Goal: Entertainment & Leisure: Consume media (video, audio)

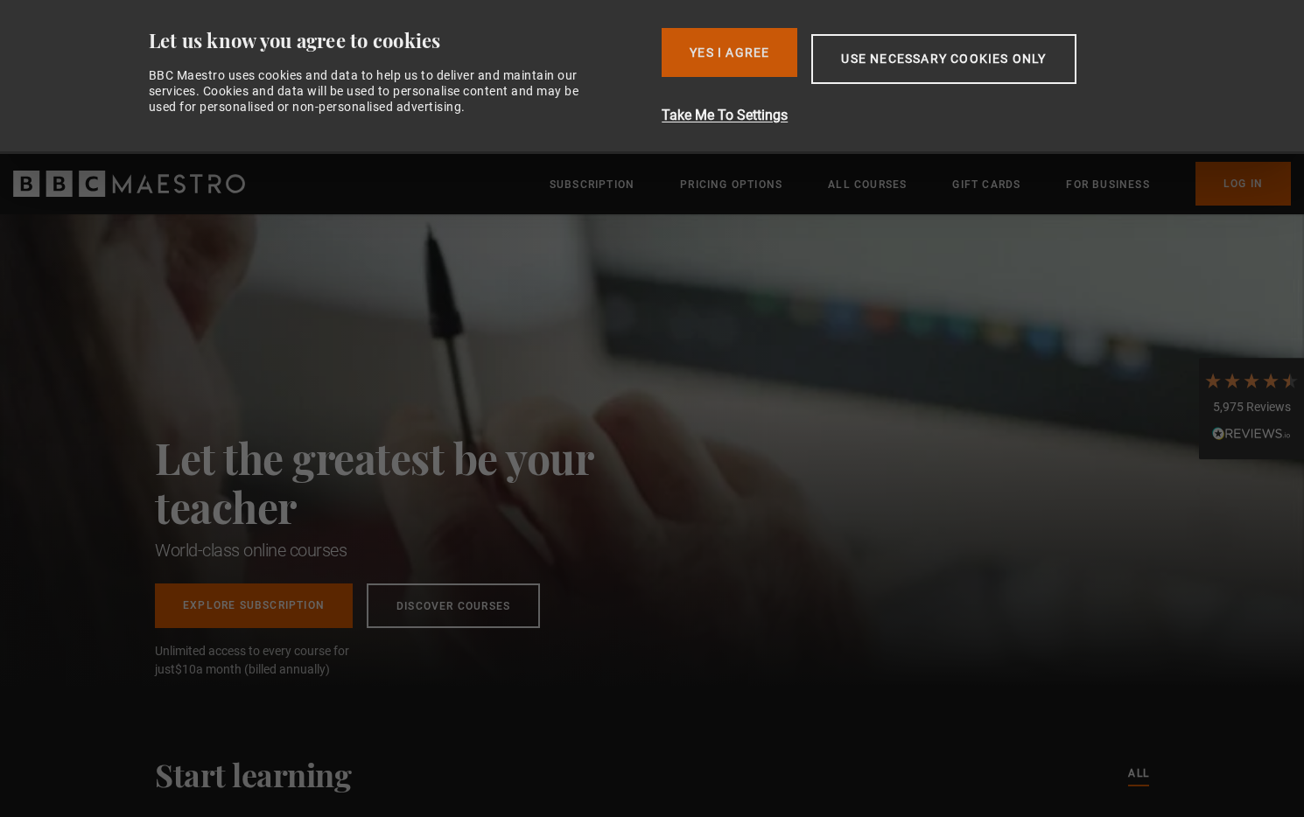
click at [740, 60] on button "Yes I Agree" at bounding box center [730, 52] width 136 height 49
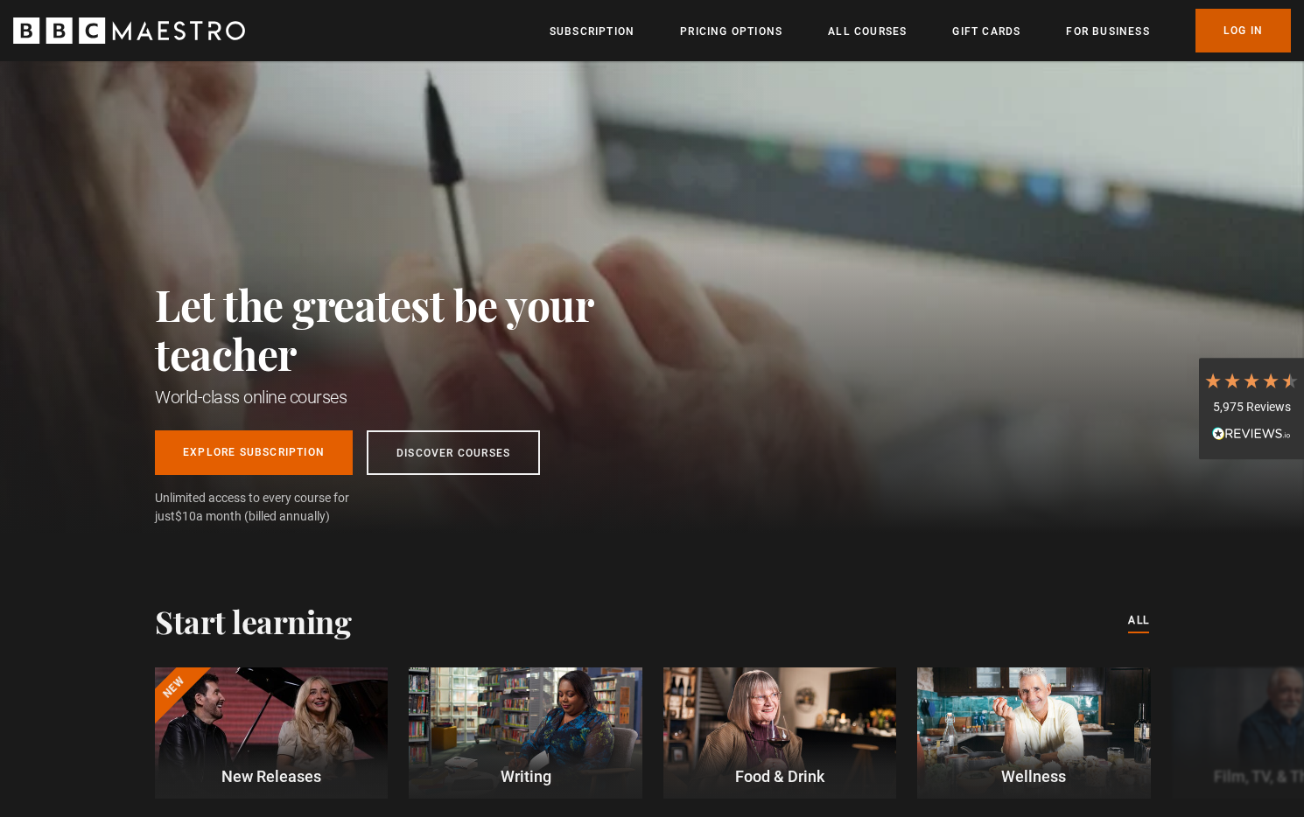
click at [1250, 42] on link "Log In" at bounding box center [1243, 31] width 95 height 44
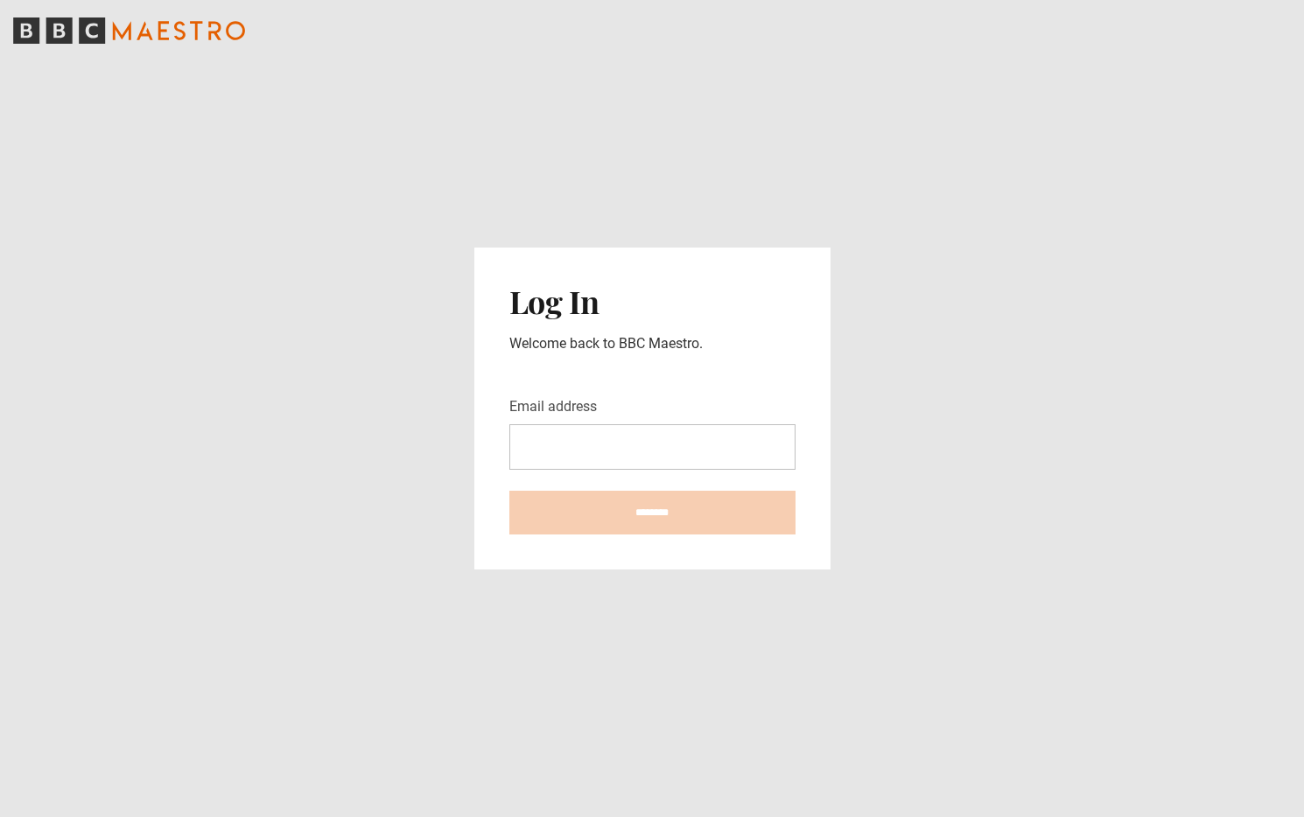
click at [656, 445] on input "Email address" at bounding box center [652, 447] width 286 height 46
type input "**********"
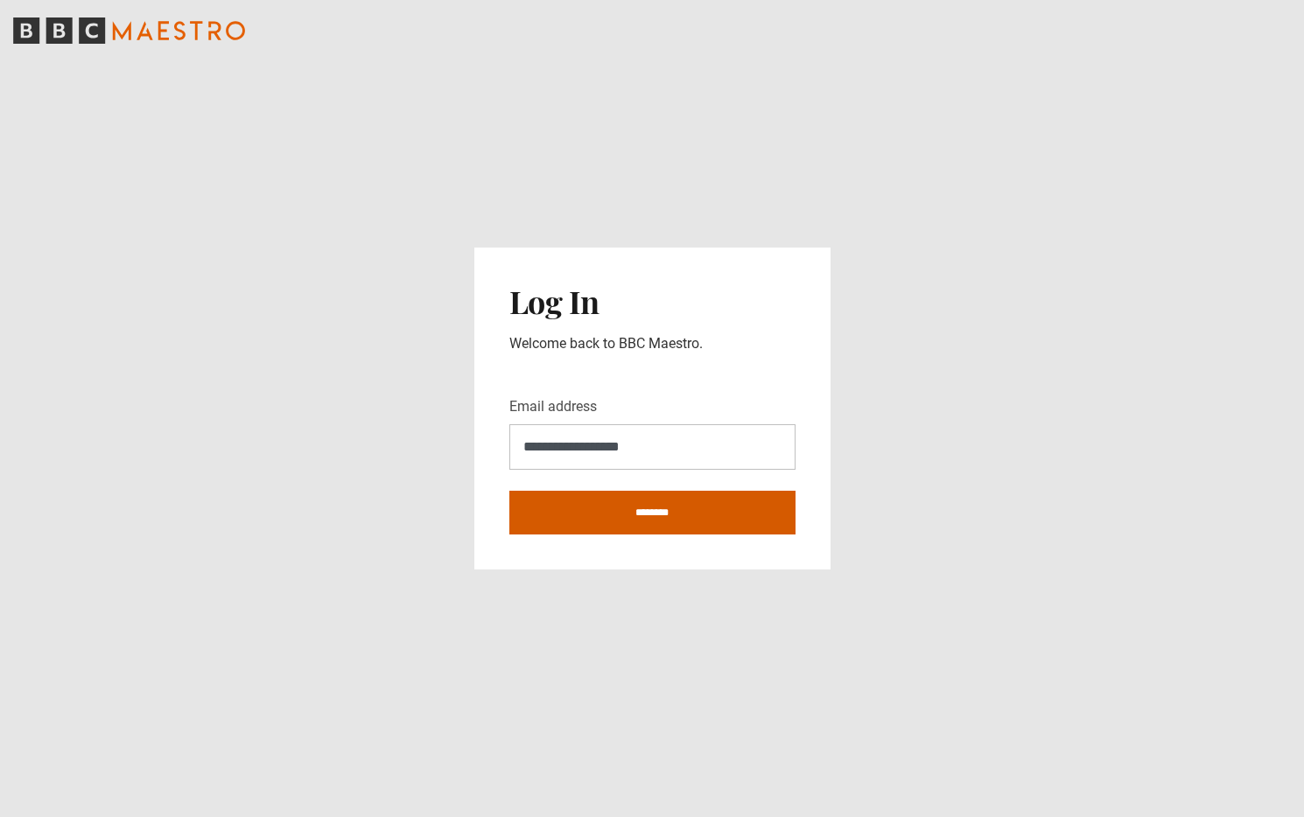
click at [655, 515] on input "********" at bounding box center [652, 513] width 286 height 44
type input "**********"
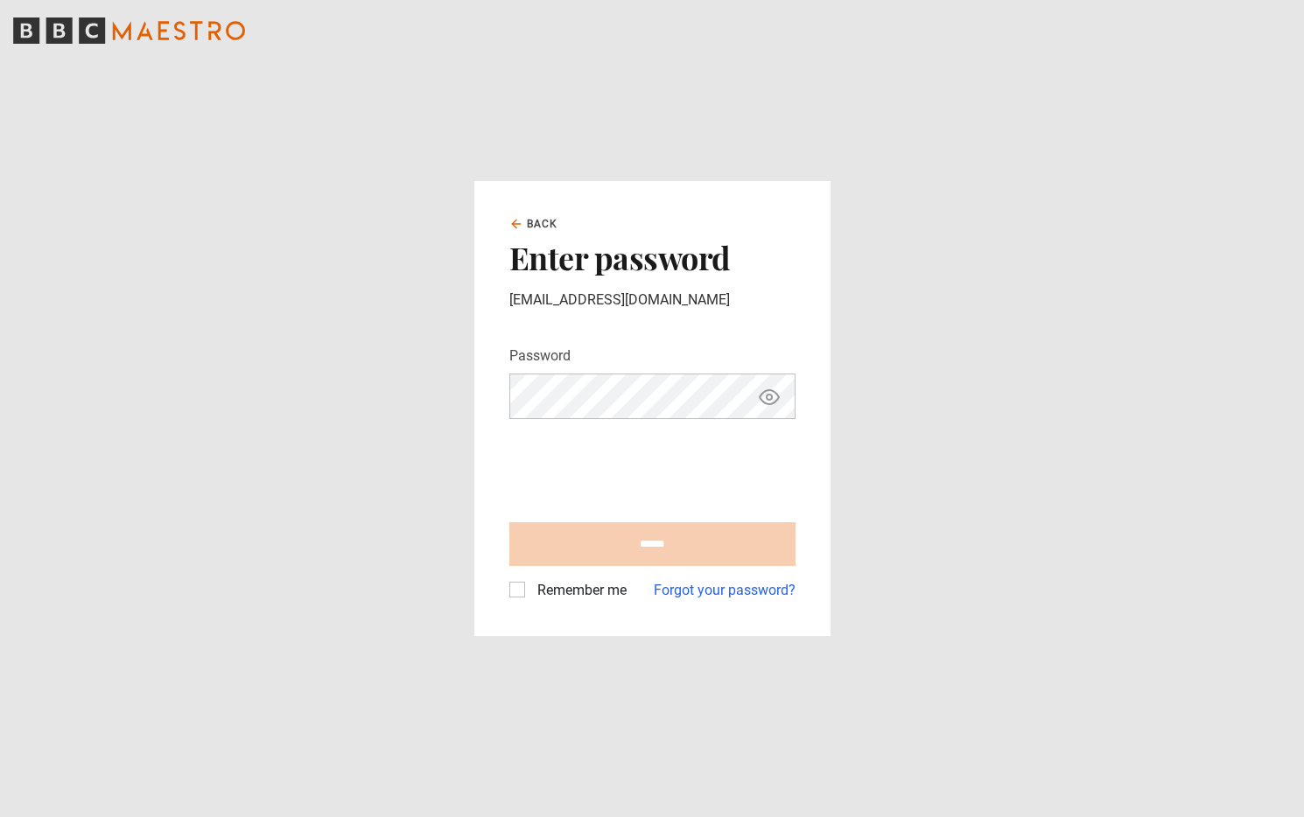
click at [266, 349] on main "Back Enter password kalecroy@gmail.com Password Your password is hidden ****** …" at bounding box center [652, 408] width 1304 height 817
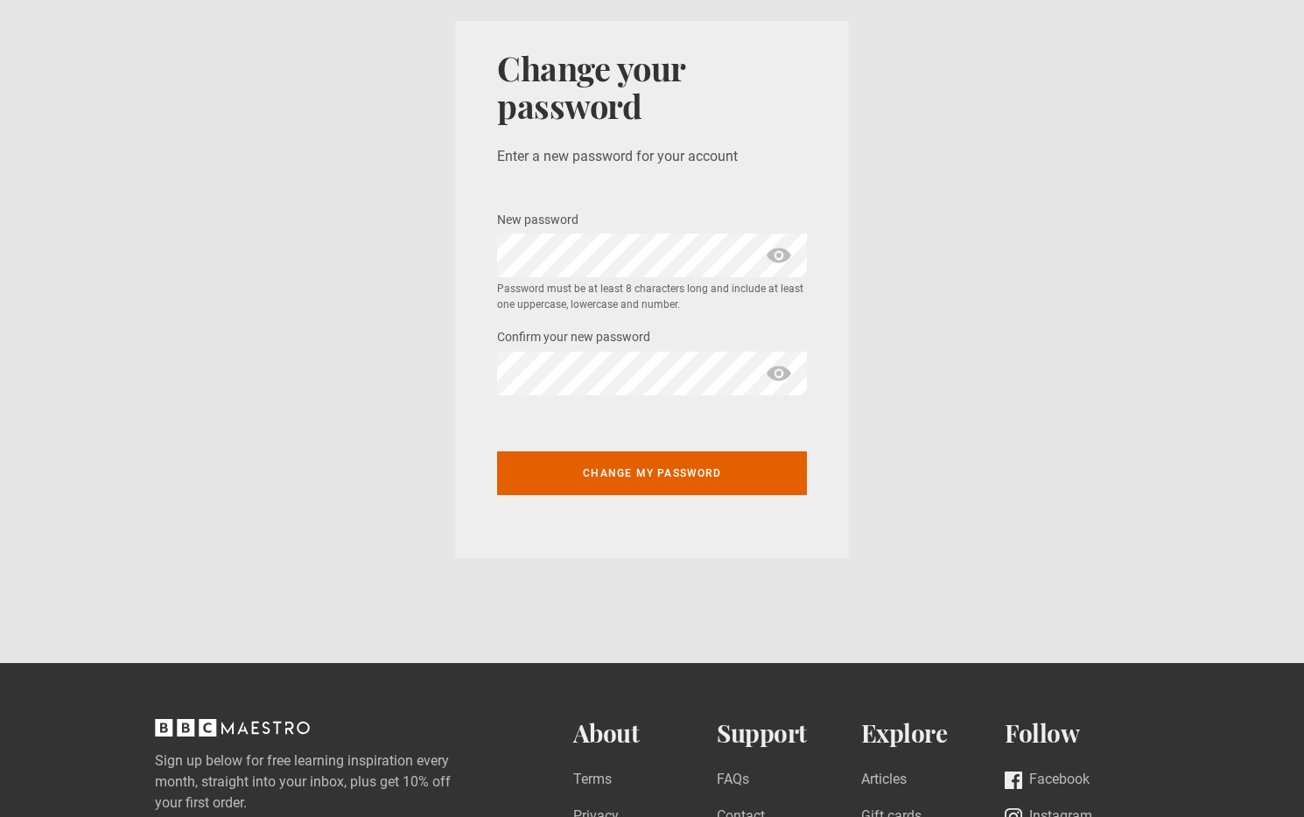
click at [715, 494] on button "Change my password" at bounding box center [652, 474] width 310 height 44
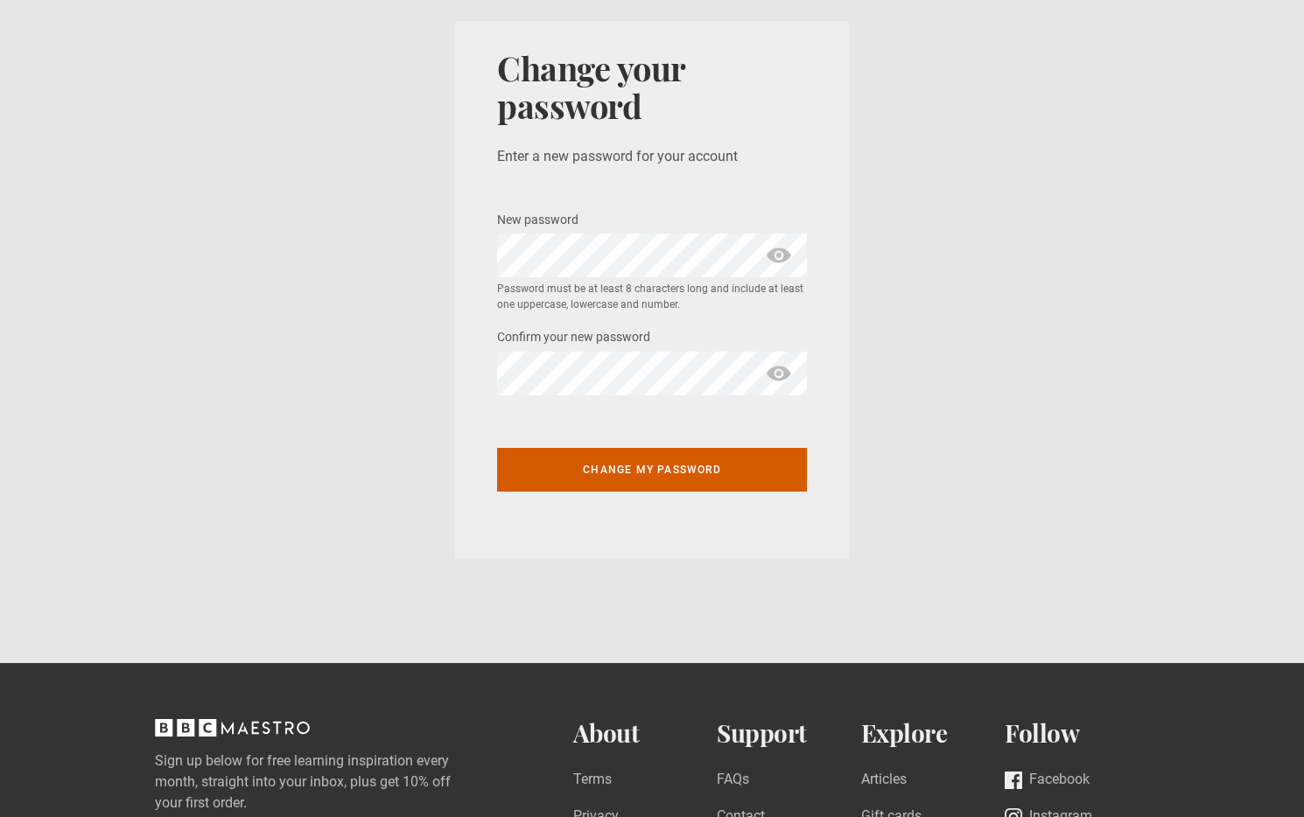
click at [710, 478] on button "Change my password" at bounding box center [652, 470] width 310 height 44
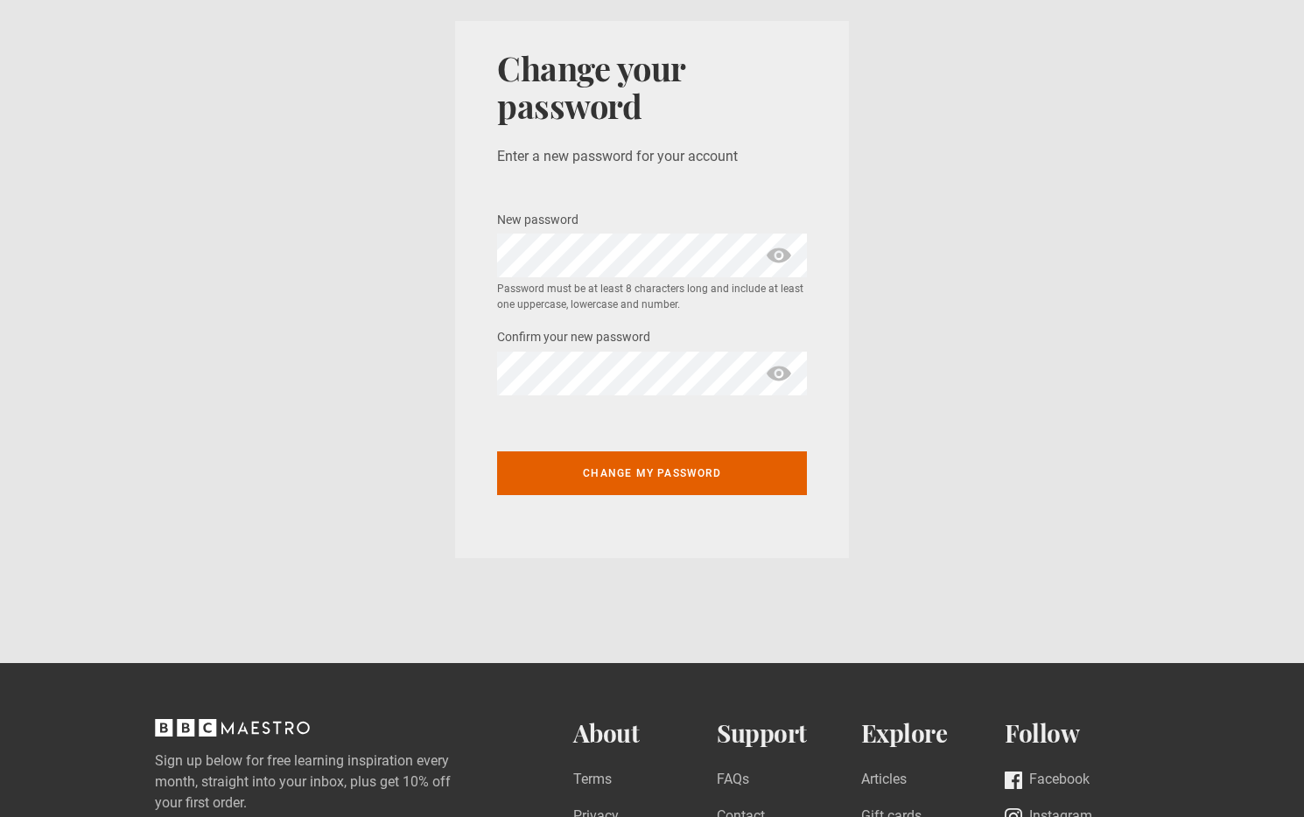
click at [498, 591] on main "Change your password Enter a new password for your account New password * Passw…" at bounding box center [652, 321] width 1304 height 642
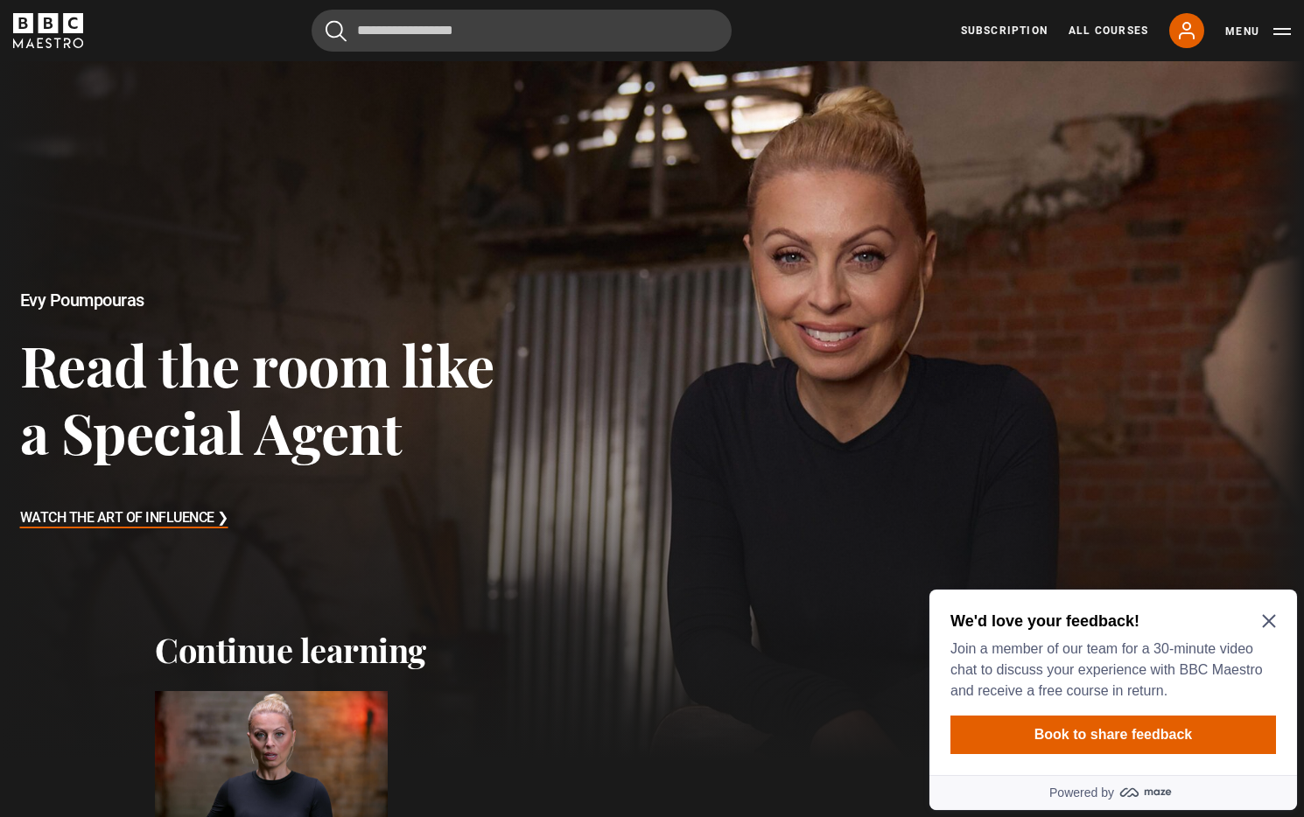
click at [1268, 621] on icon "Close Maze Prompt" at bounding box center [1268, 621] width 13 height 13
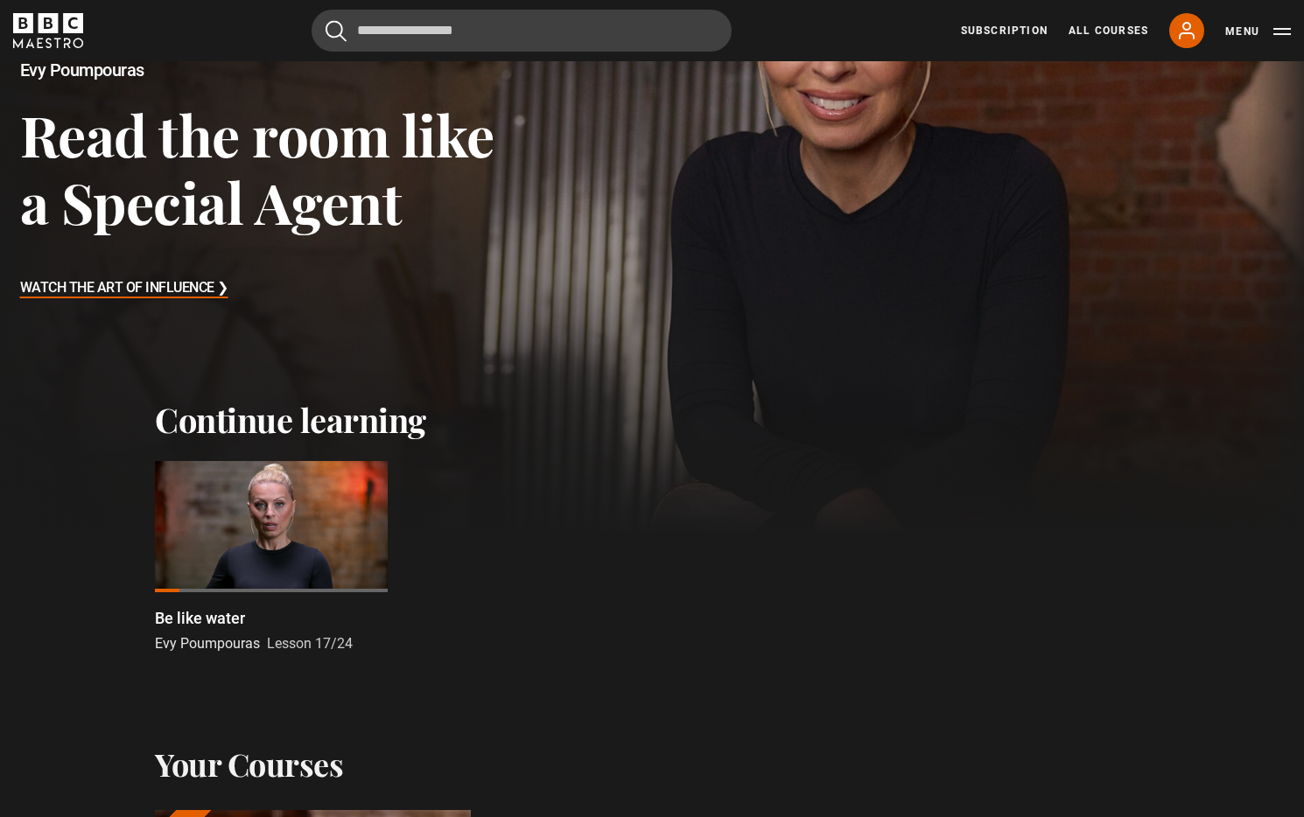
scroll to position [279, 0]
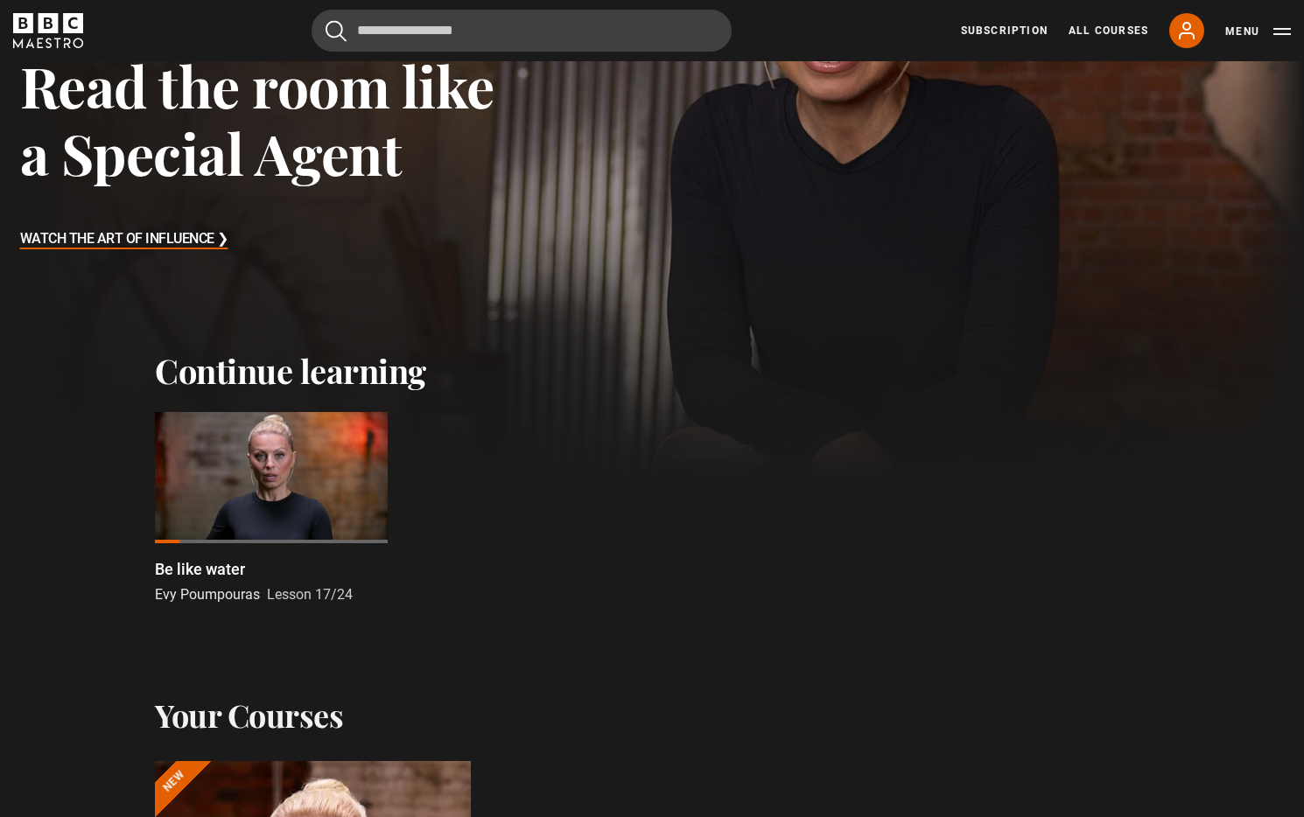
click at [194, 507] on div at bounding box center [271, 477] width 233 height 131
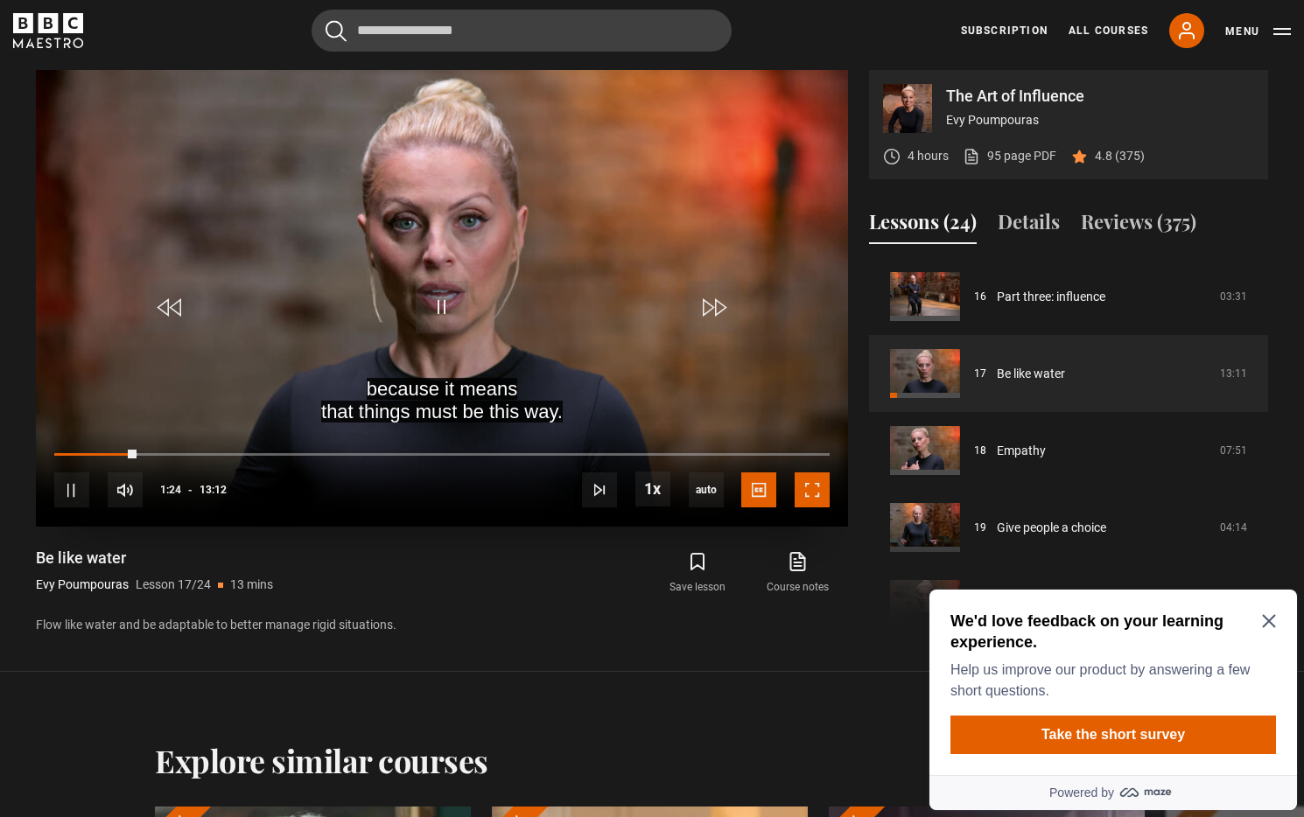
click at [813, 492] on span "Video Player" at bounding box center [812, 490] width 35 height 35
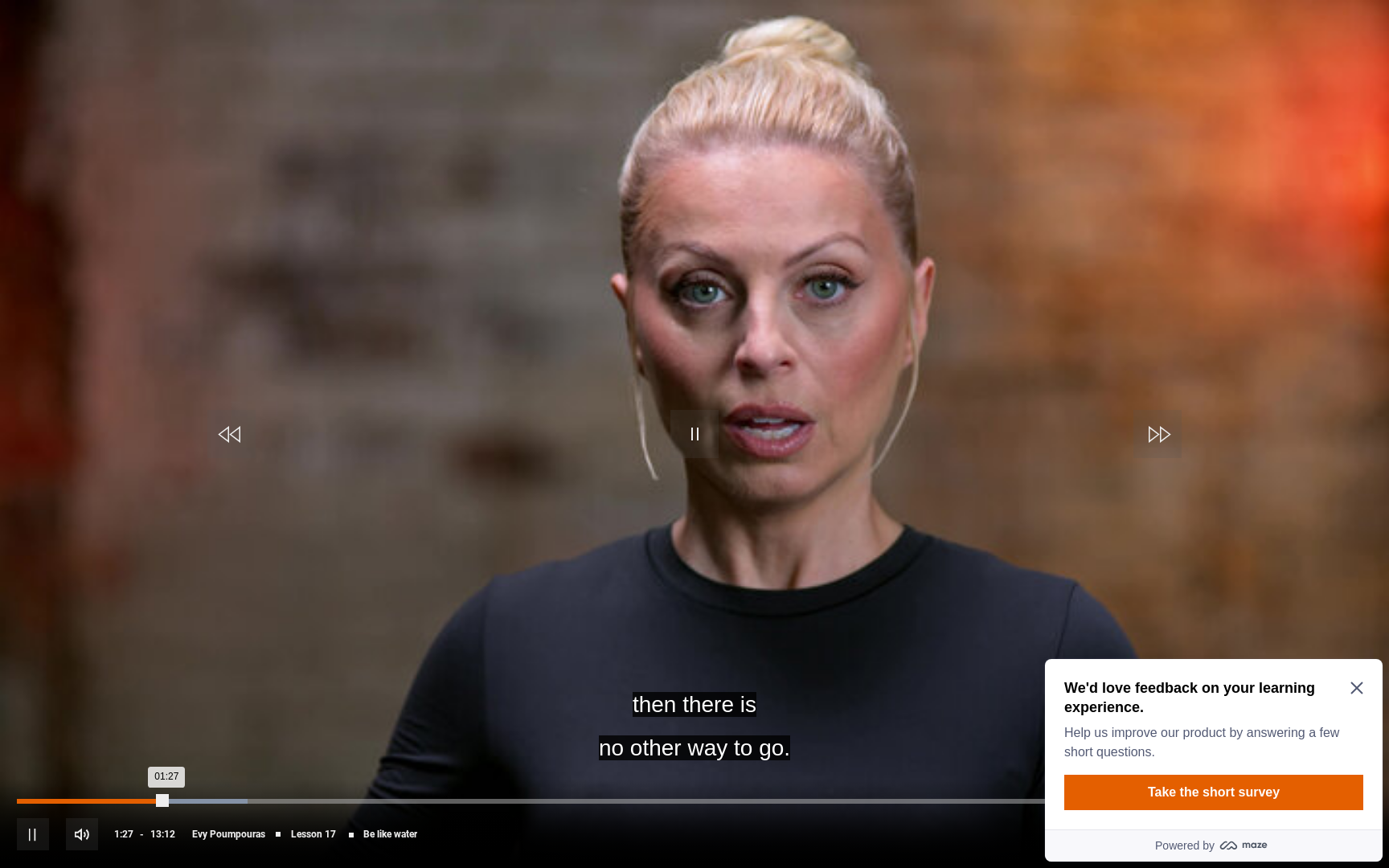
click at [102, 750] on div "00:49" at bounding box center [103, 801] width 3 height 5
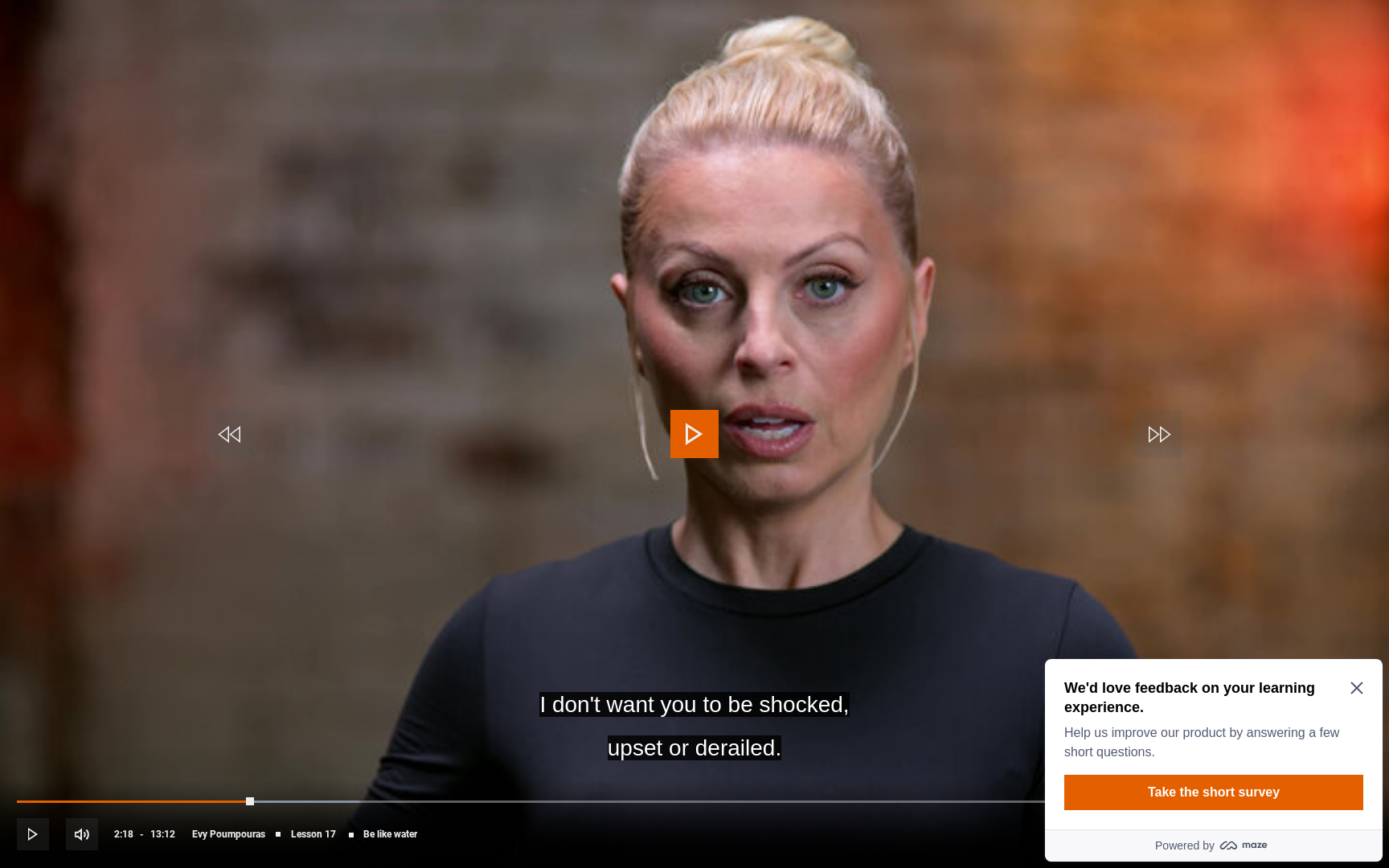
click at [706, 440] on span "Video Player" at bounding box center [694, 434] width 49 height 49
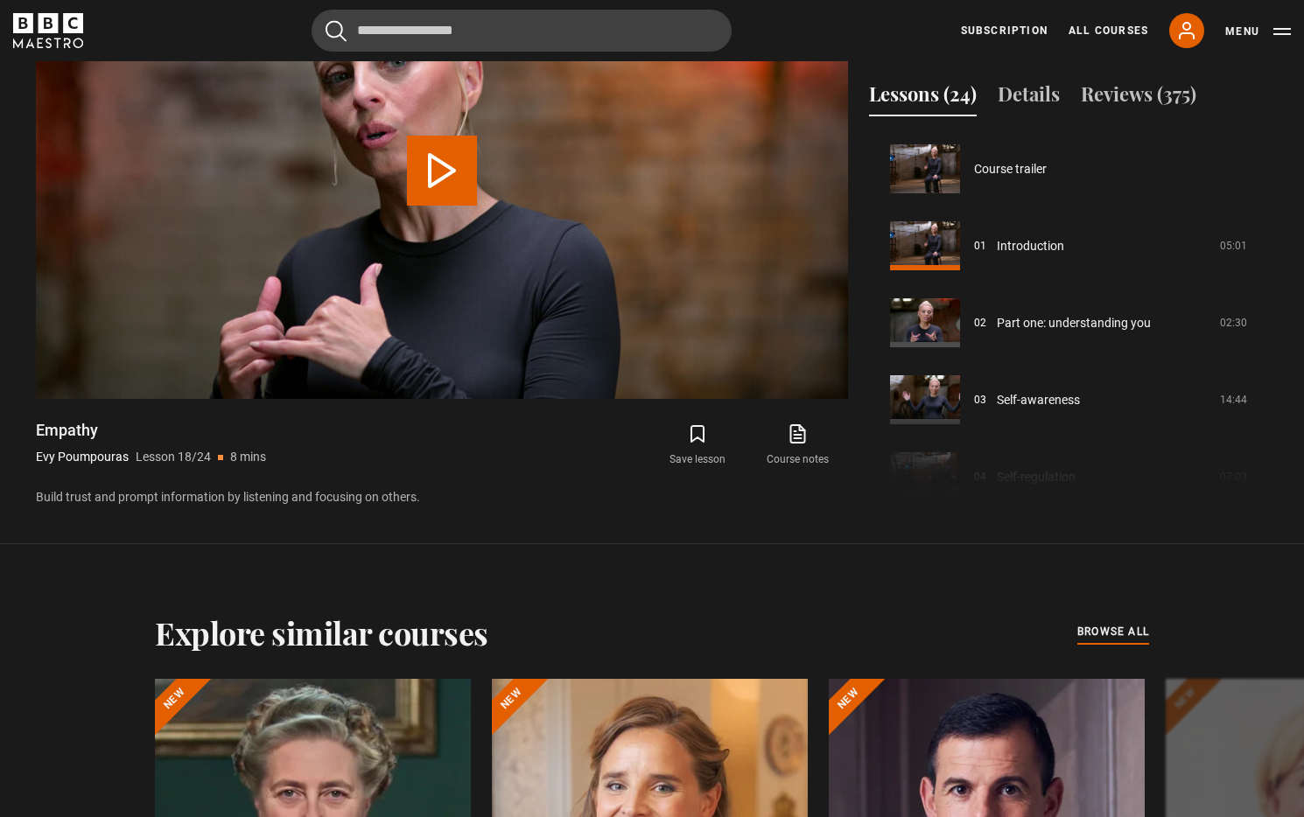
scroll to position [1309, 0]
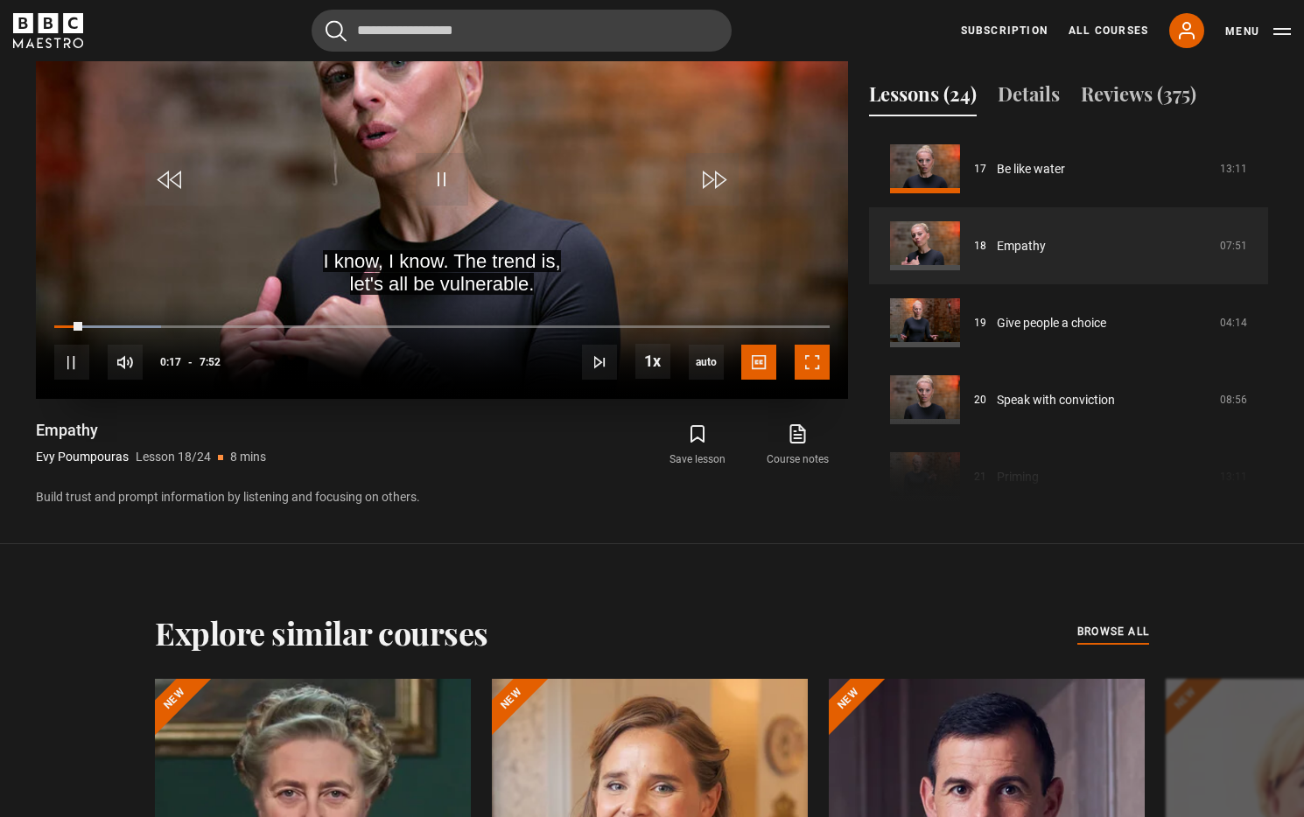
click at [819, 362] on span "Video Player" at bounding box center [812, 362] width 35 height 35
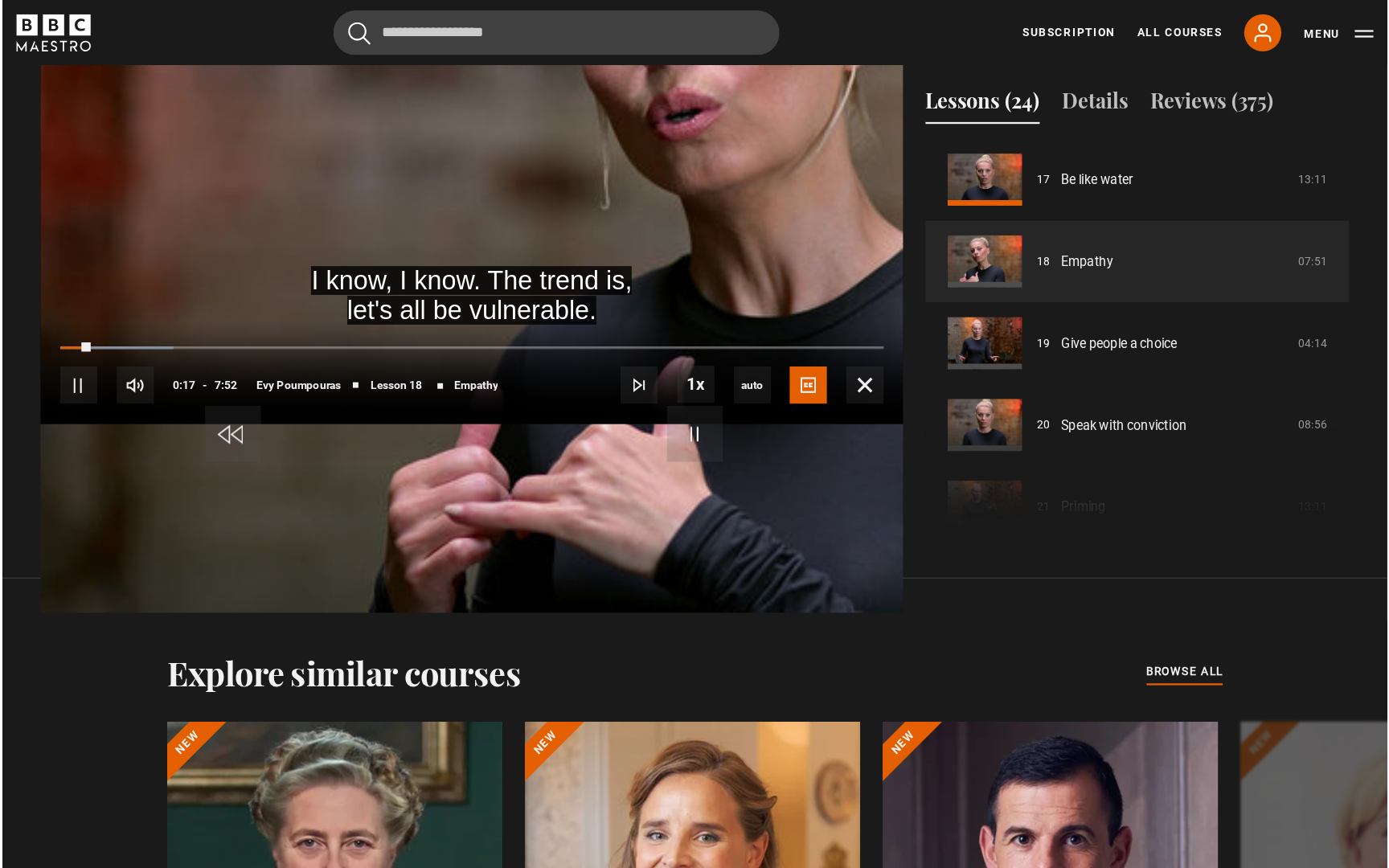
scroll to position [823, 0]
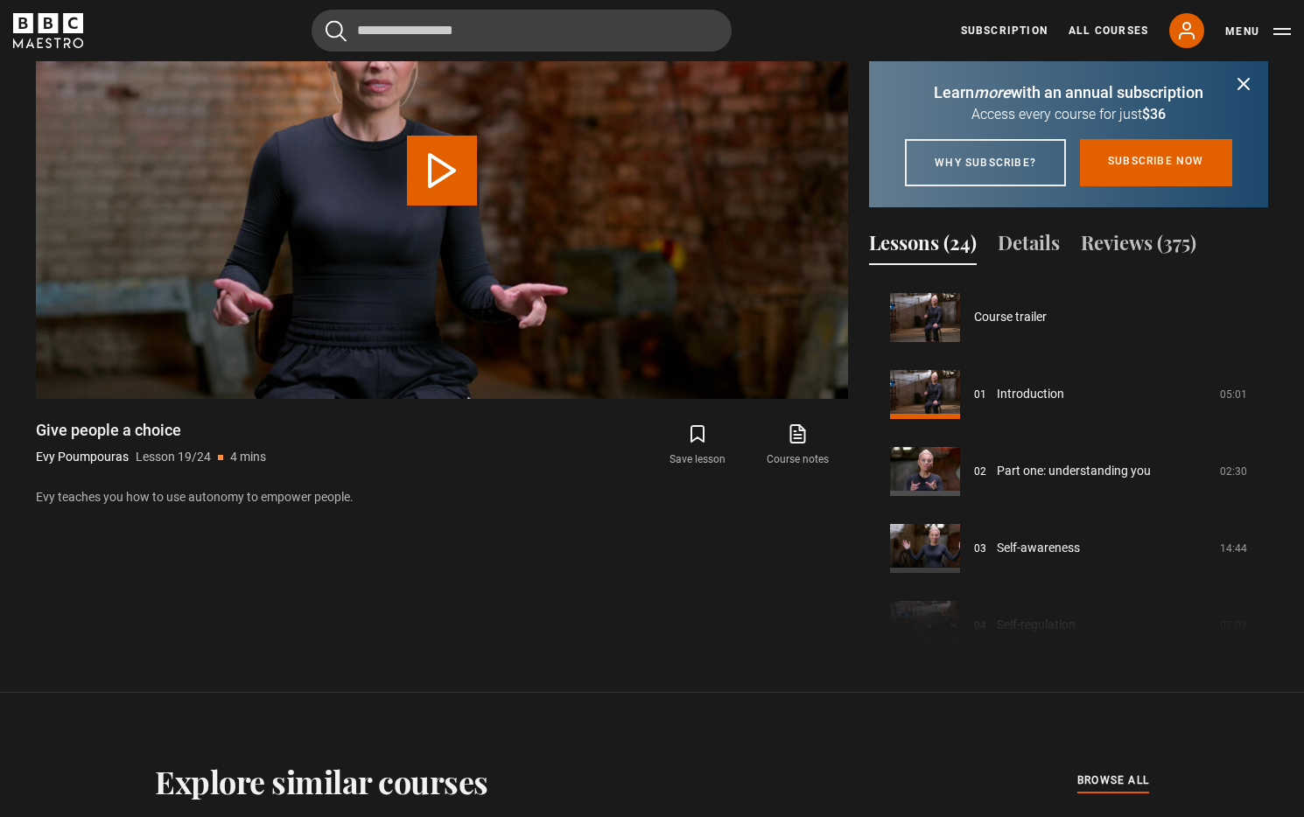
scroll to position [1386, 0]
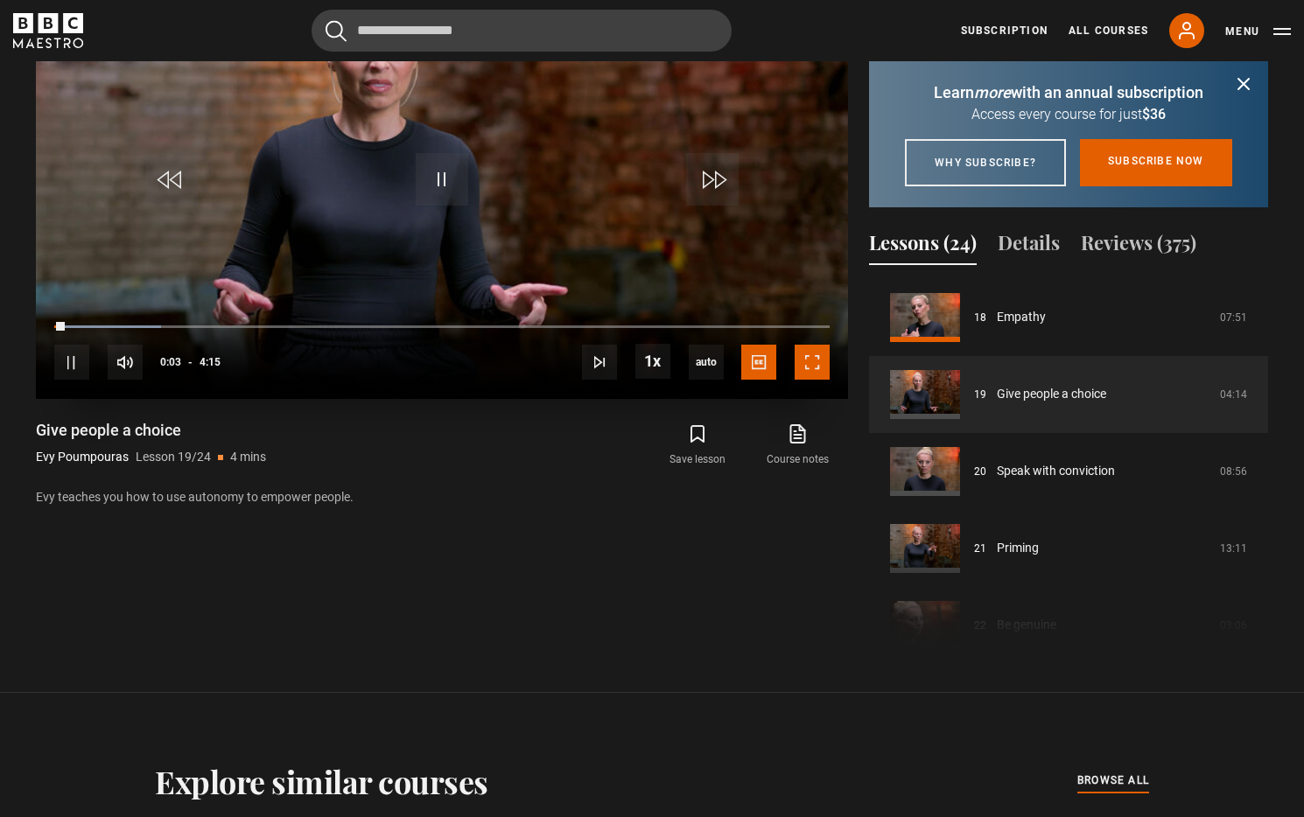
click at [825, 351] on span "Video Player" at bounding box center [812, 362] width 35 height 35
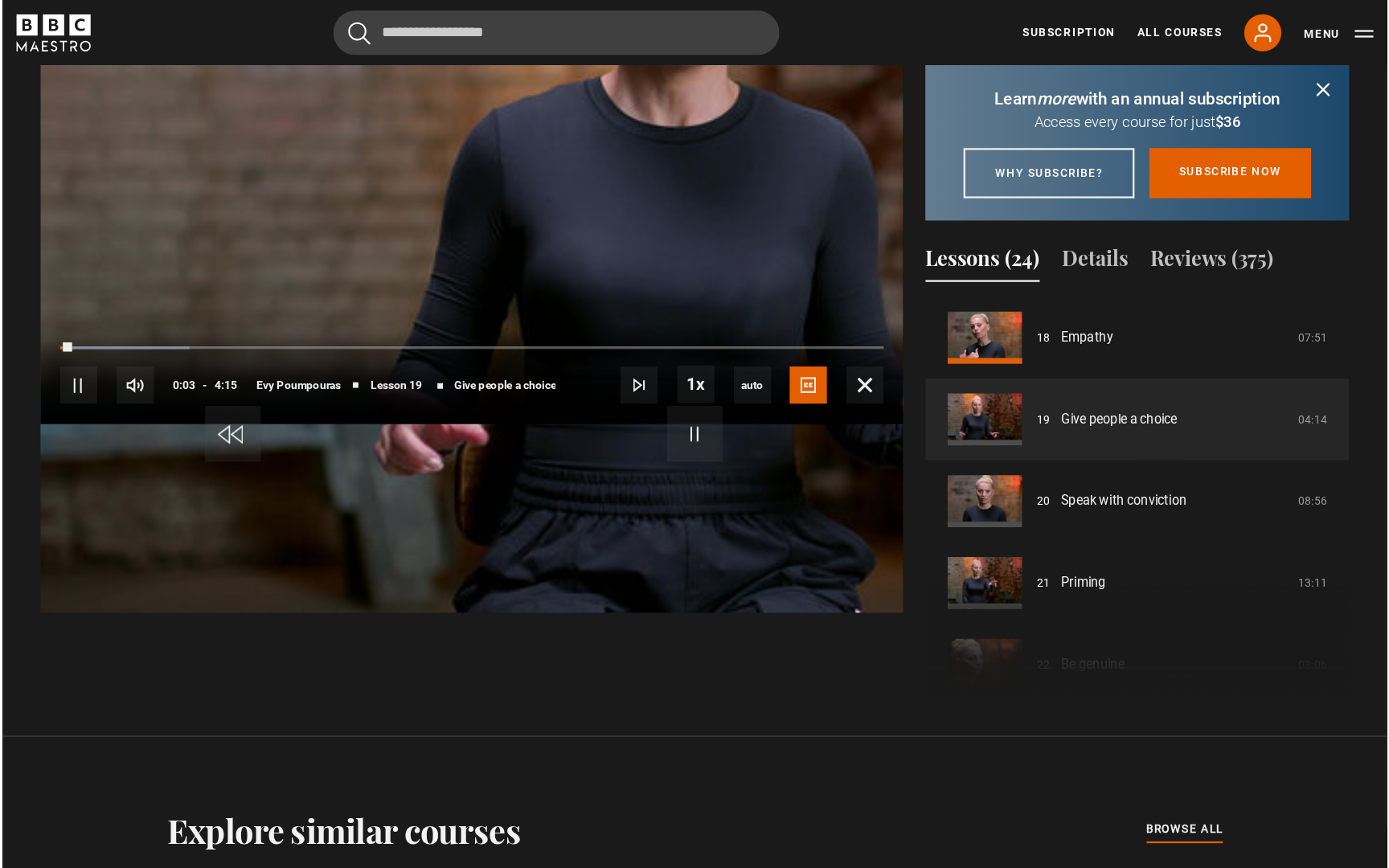
scroll to position [823, 0]
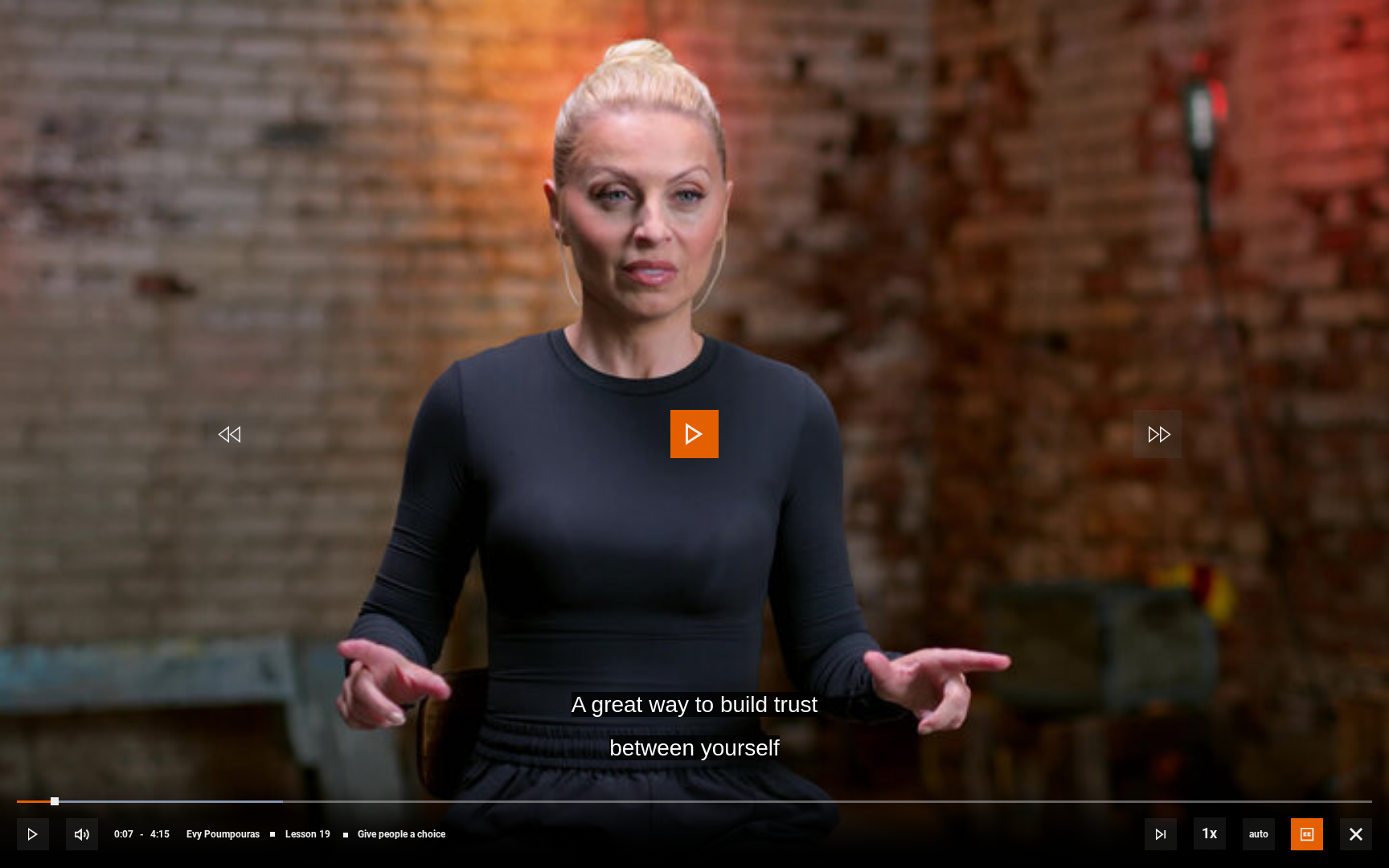
click at [702, 419] on span "Video Player" at bounding box center [694, 434] width 49 height 49
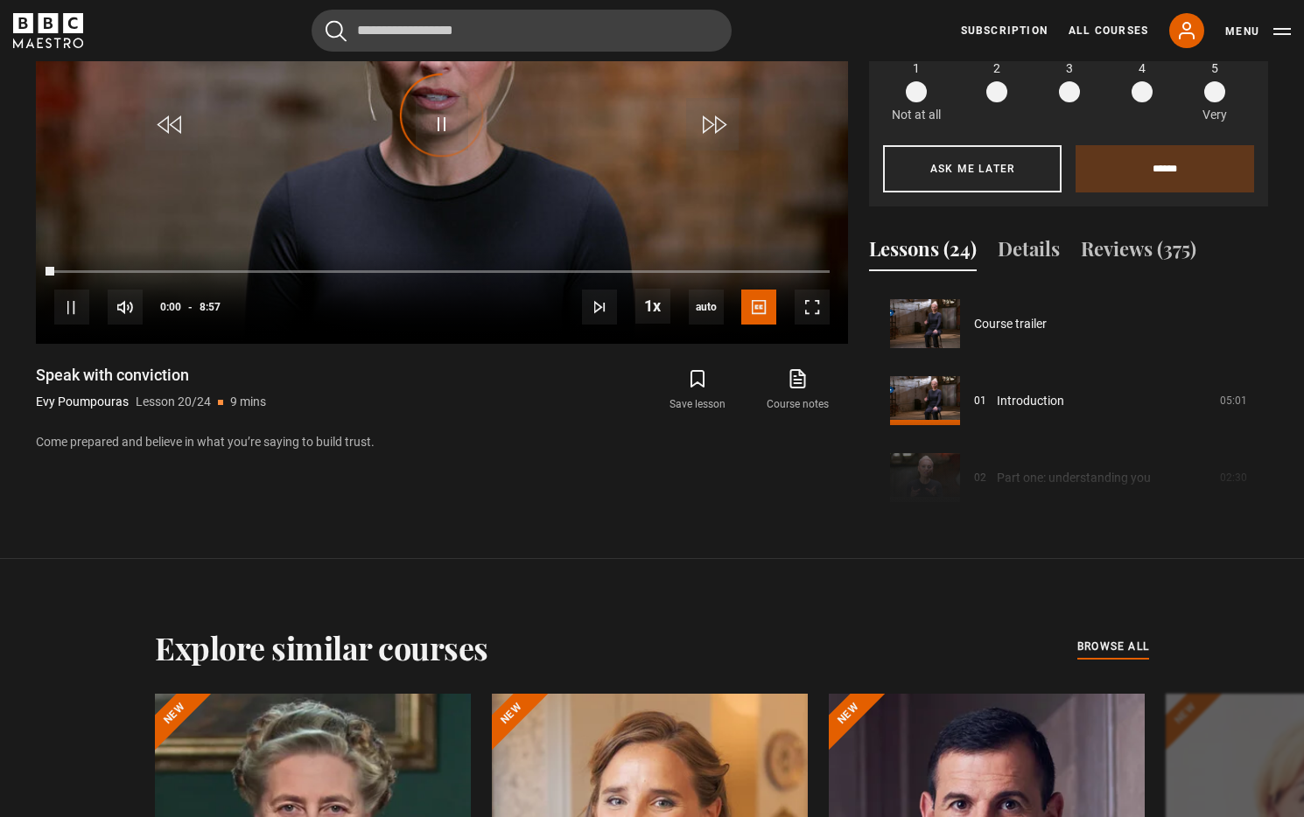
scroll to position [1463, 0]
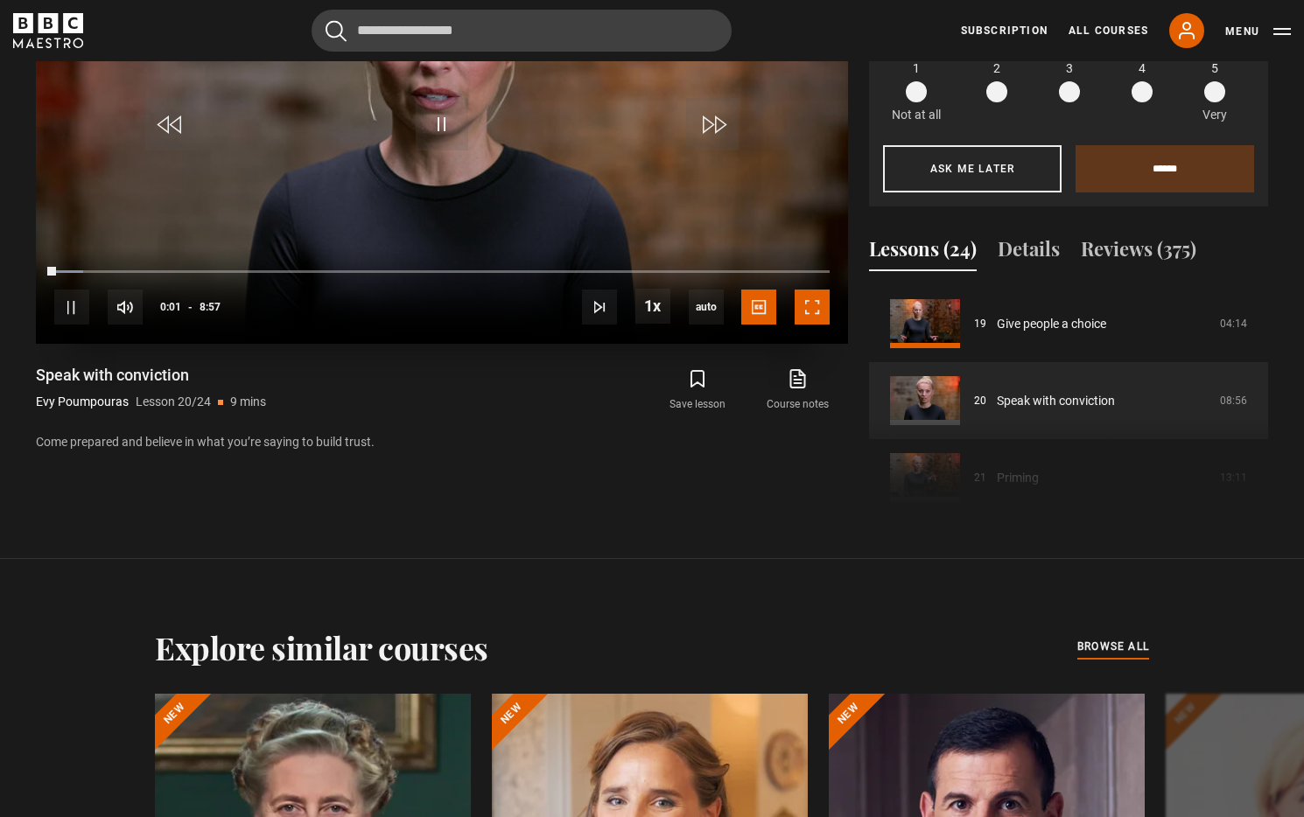
click at [813, 318] on span "Video Player" at bounding box center [812, 307] width 35 height 35
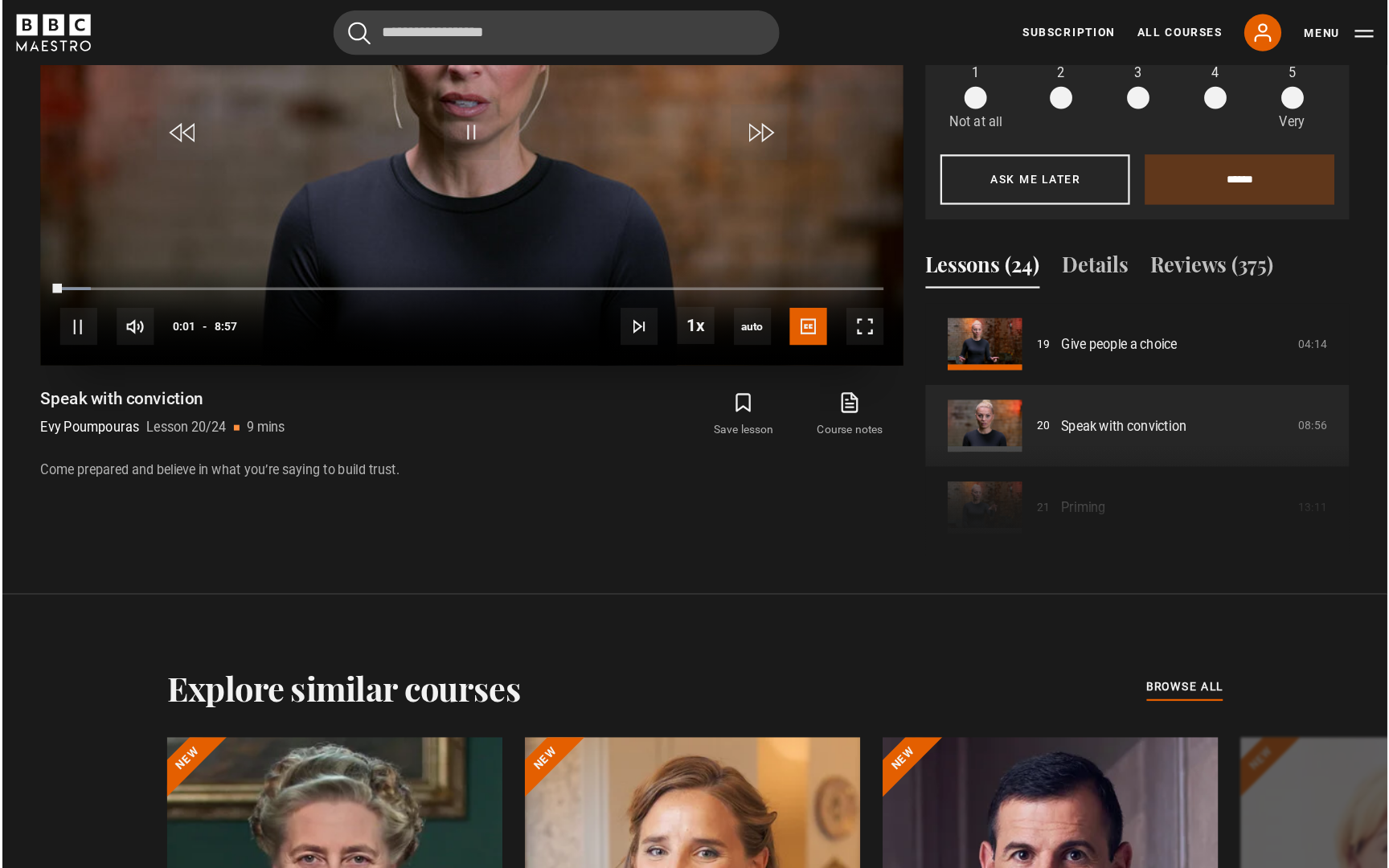
scroll to position [823, 0]
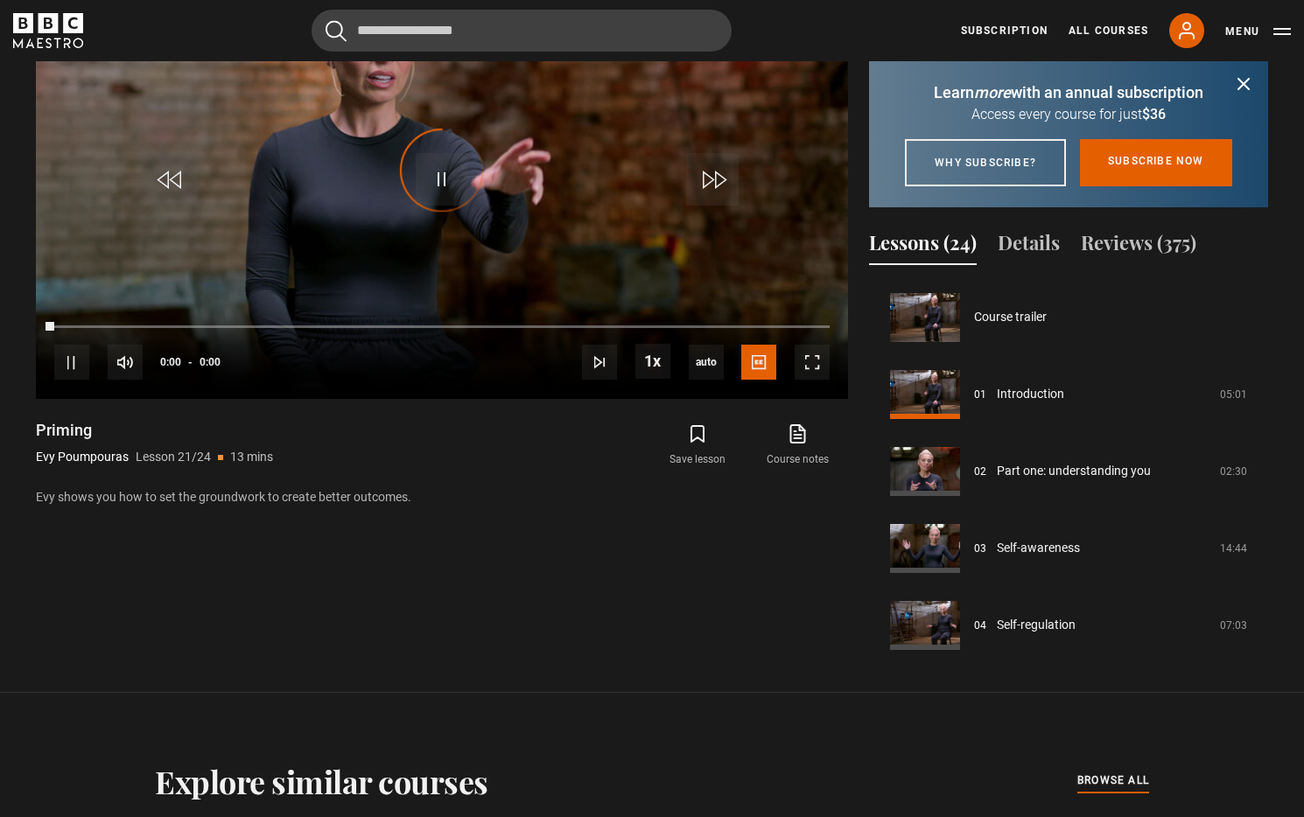
scroll to position [1540, 0]
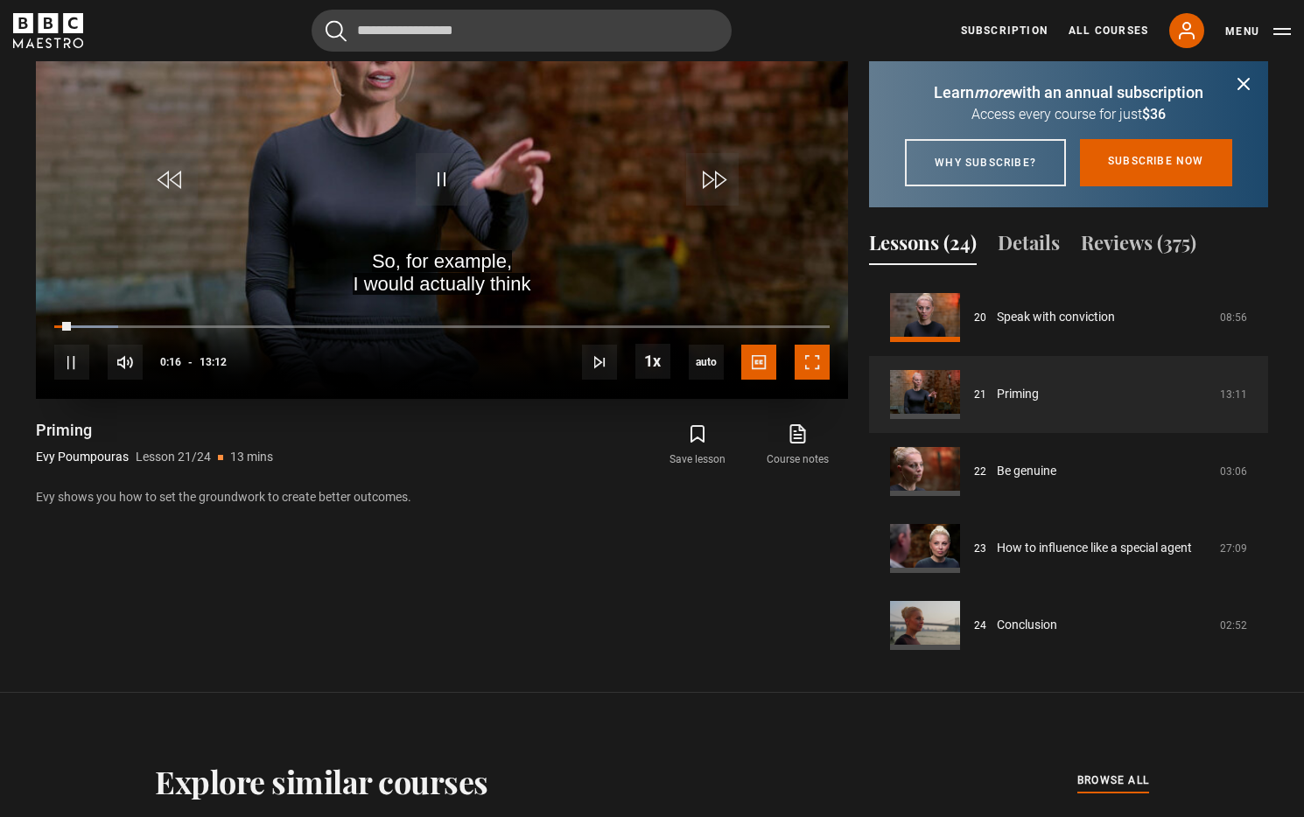
click at [809, 355] on span "Video Player" at bounding box center [812, 362] width 35 height 35
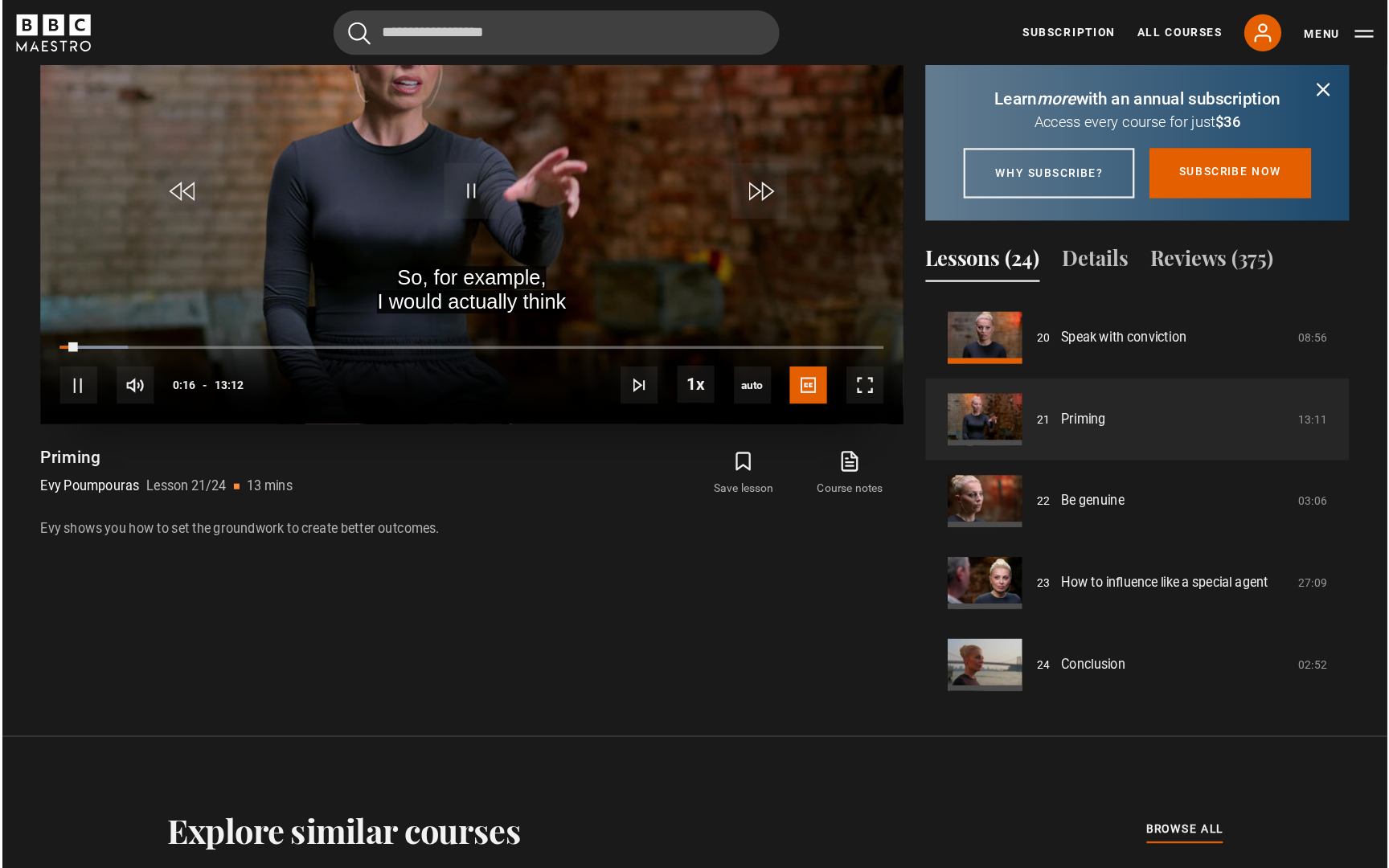
scroll to position [823, 0]
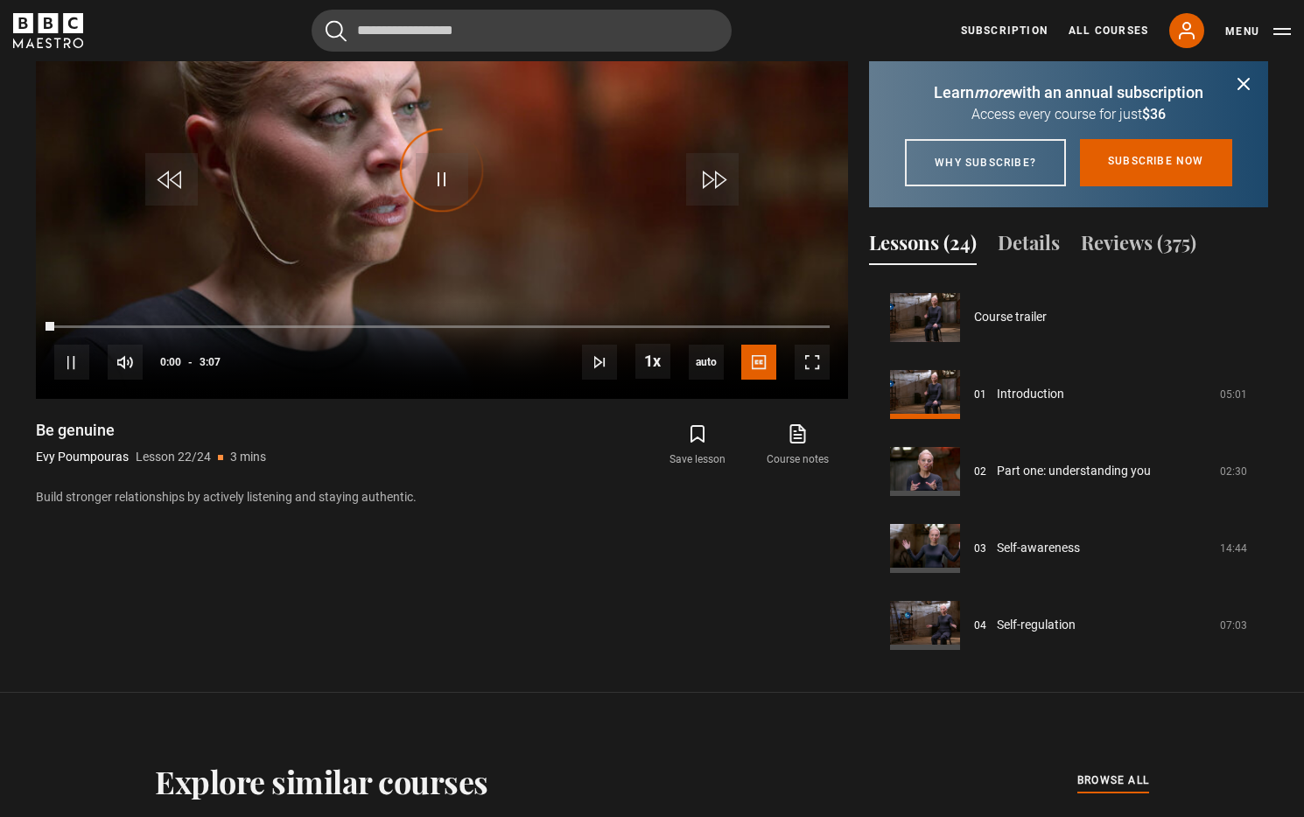
scroll to position [1547, 0]
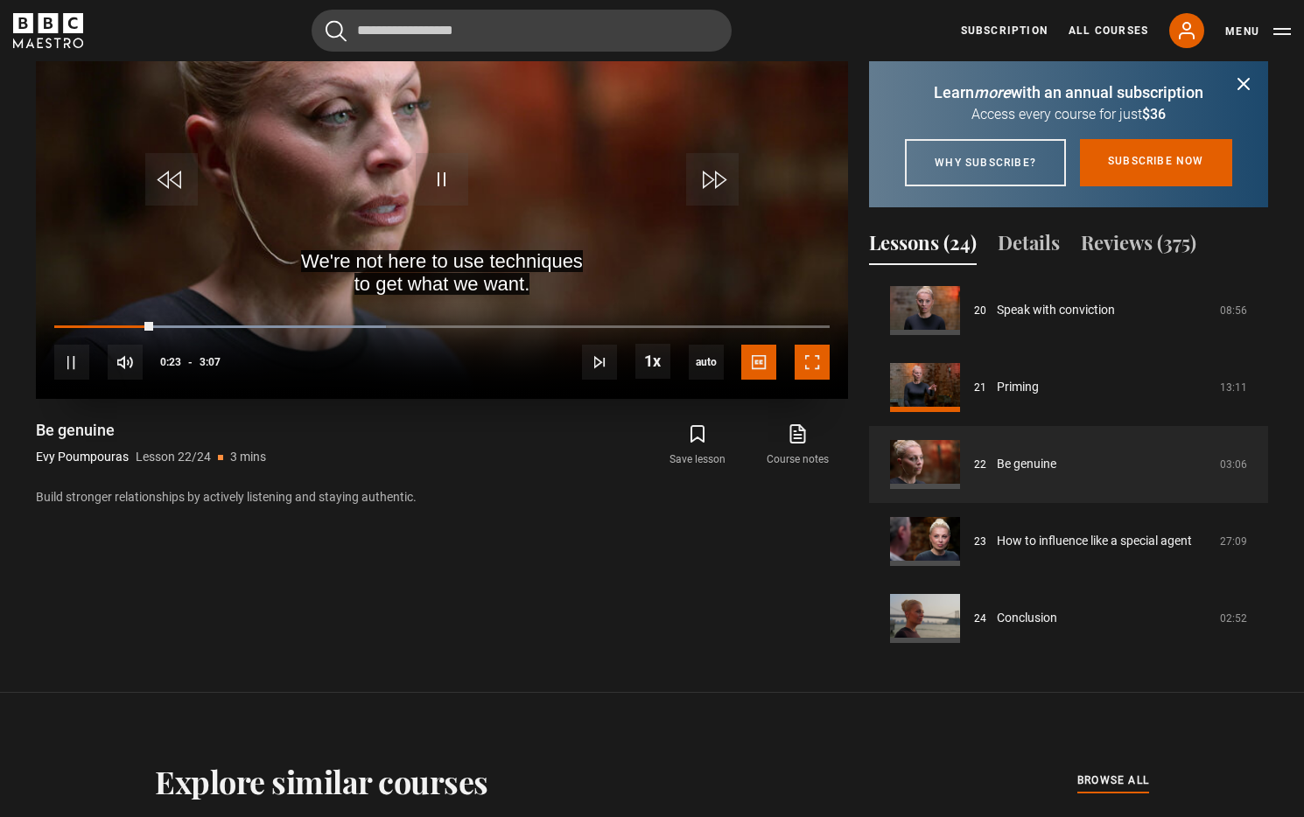
click at [818, 376] on span "Video Player" at bounding box center [812, 362] width 35 height 35
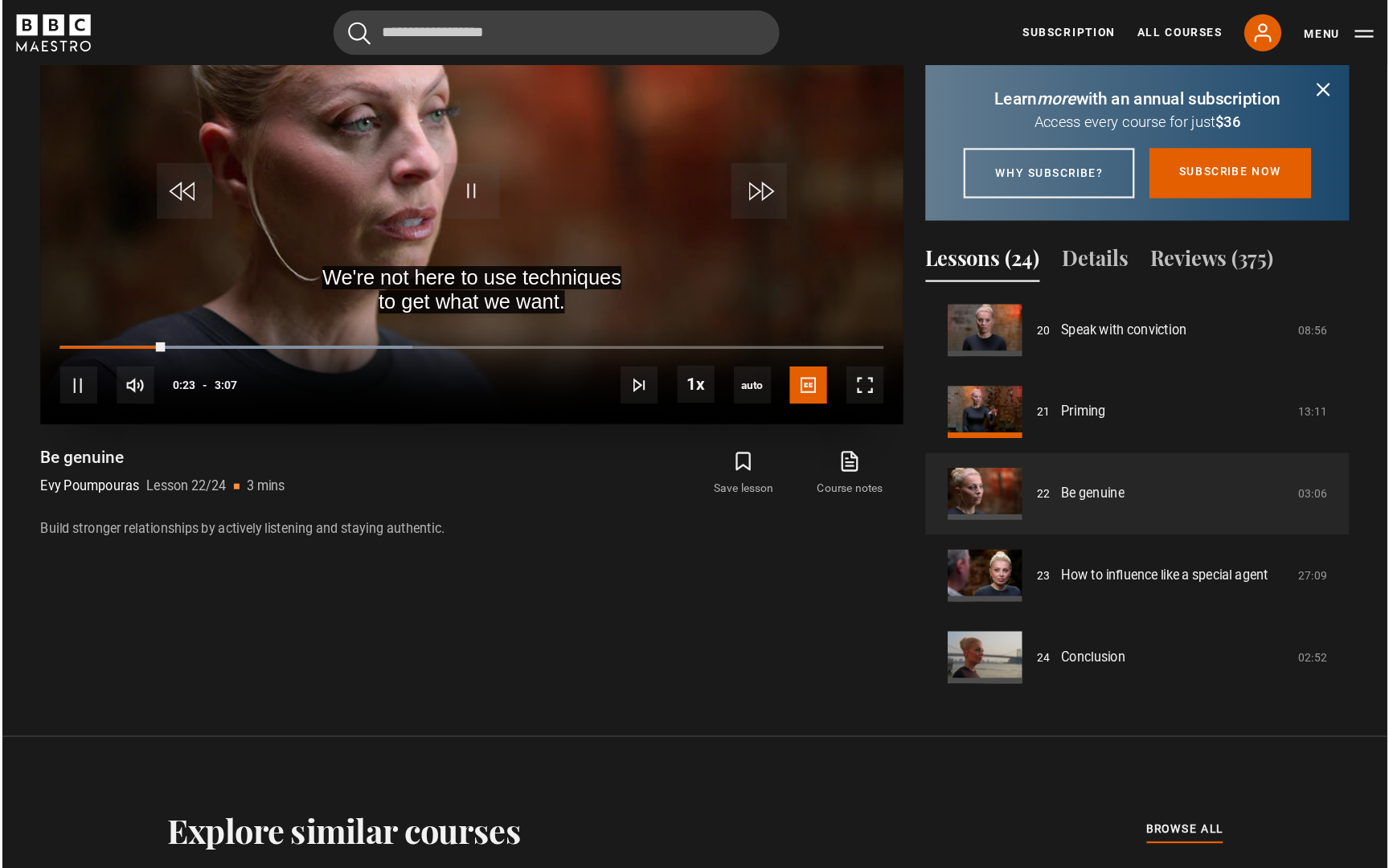
scroll to position [823, 0]
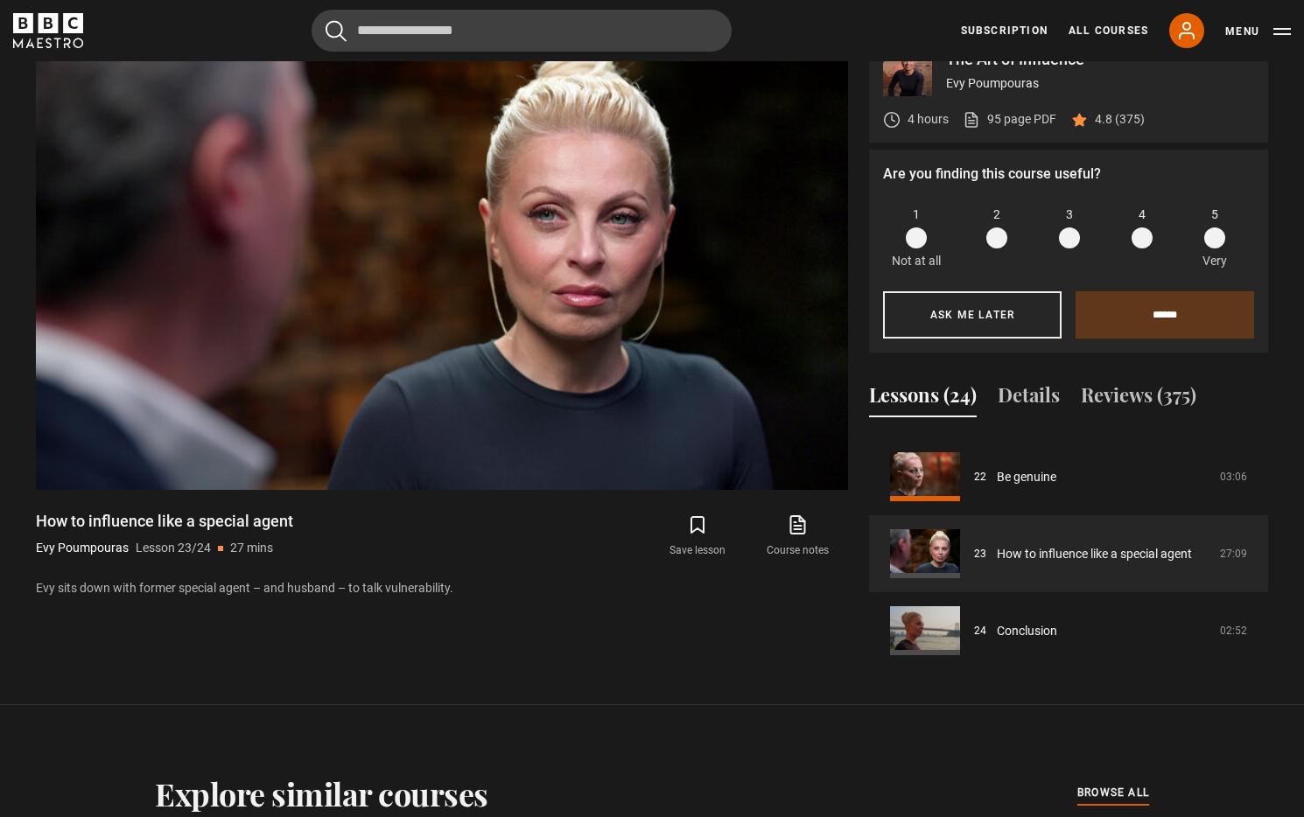
scroll to position [860, 0]
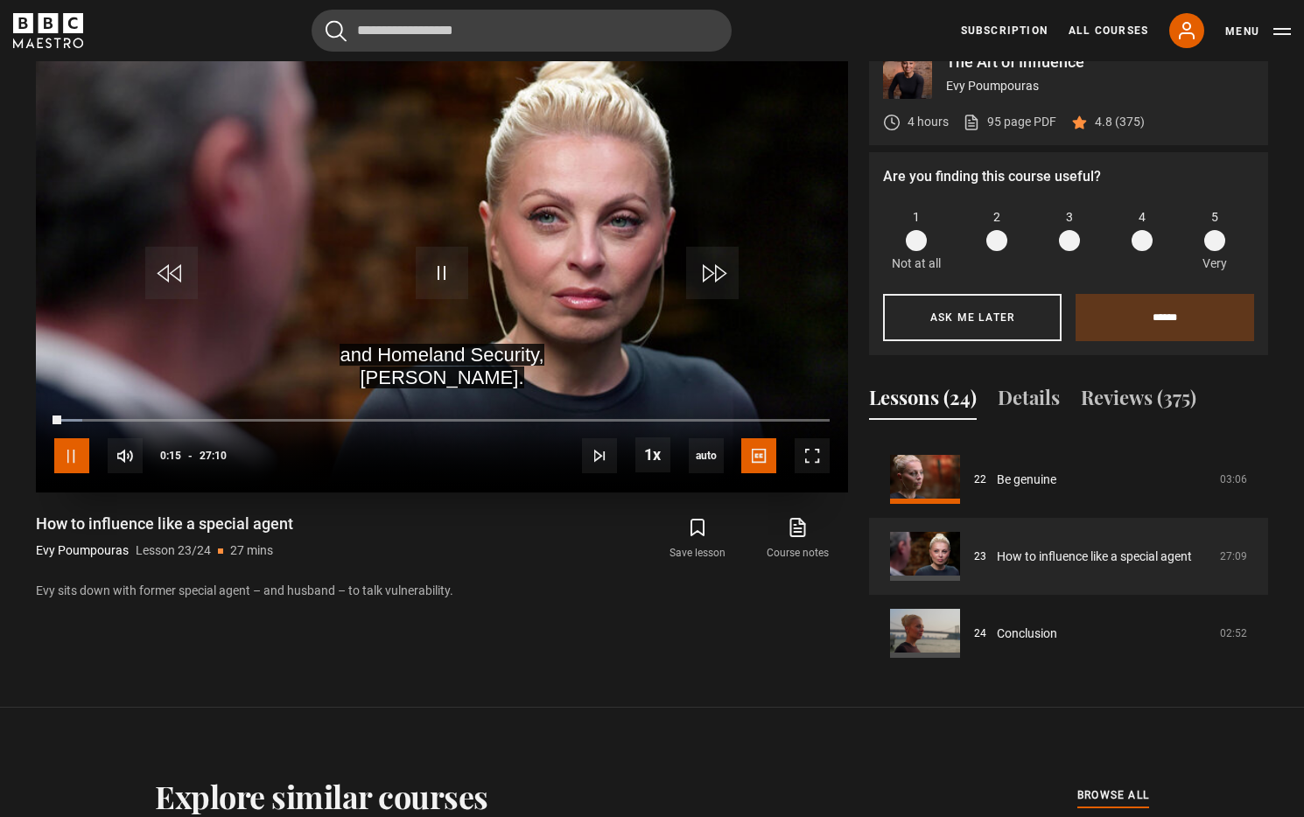
click at [63, 458] on span "Video Player" at bounding box center [71, 455] width 35 height 35
